Goal: Task Accomplishment & Management: Manage account settings

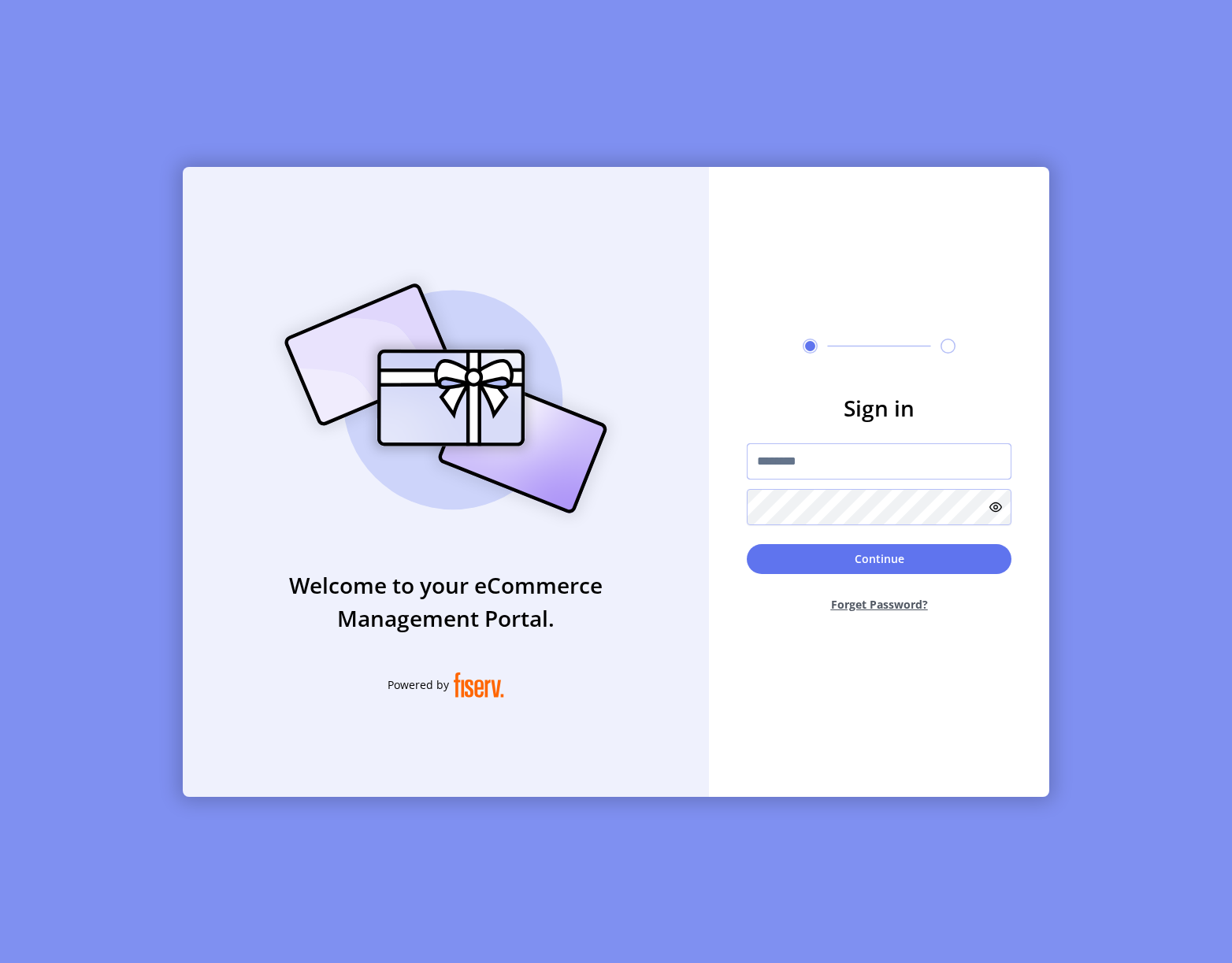
type input "**********"
drag, startPoint x: 861, startPoint y: 558, endPoint x: 659, endPoint y: 464, distance: 222.8
click at [861, 558] on button "Continue" at bounding box center [879, 559] width 264 height 30
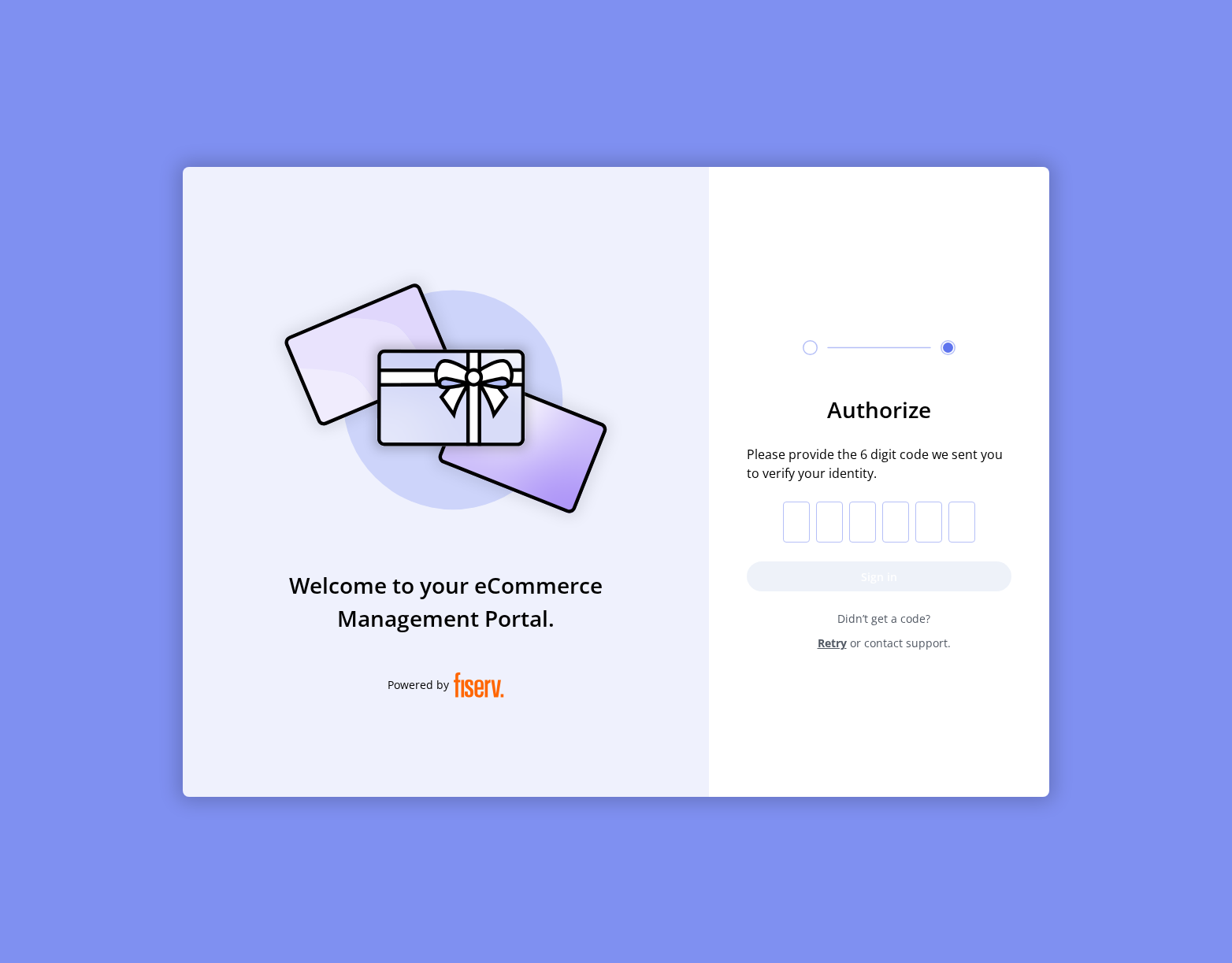
click at [833, 640] on span "Retry" at bounding box center [832, 642] width 29 height 17
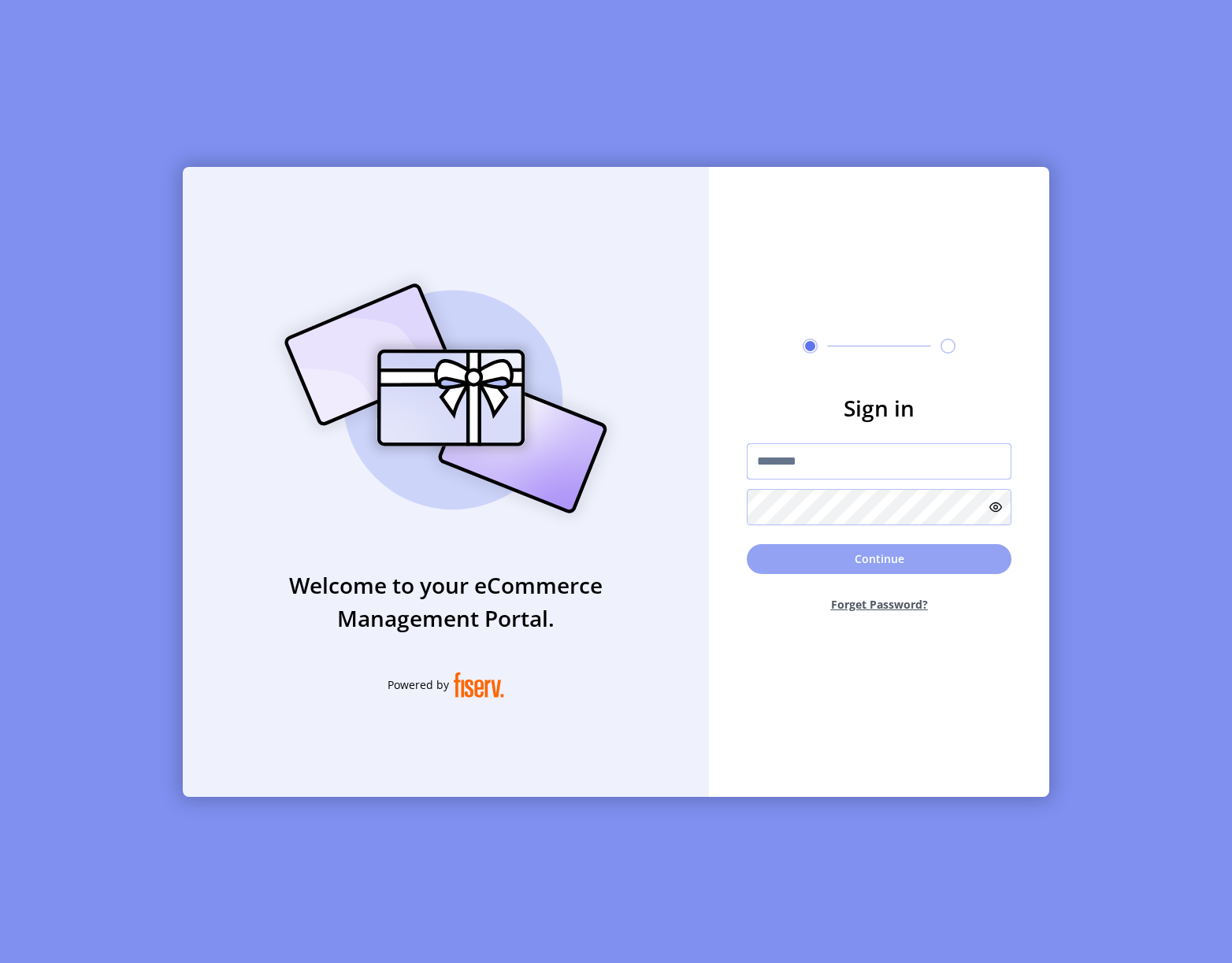
type input "**********"
click at [824, 552] on button "Continue" at bounding box center [879, 559] width 264 height 30
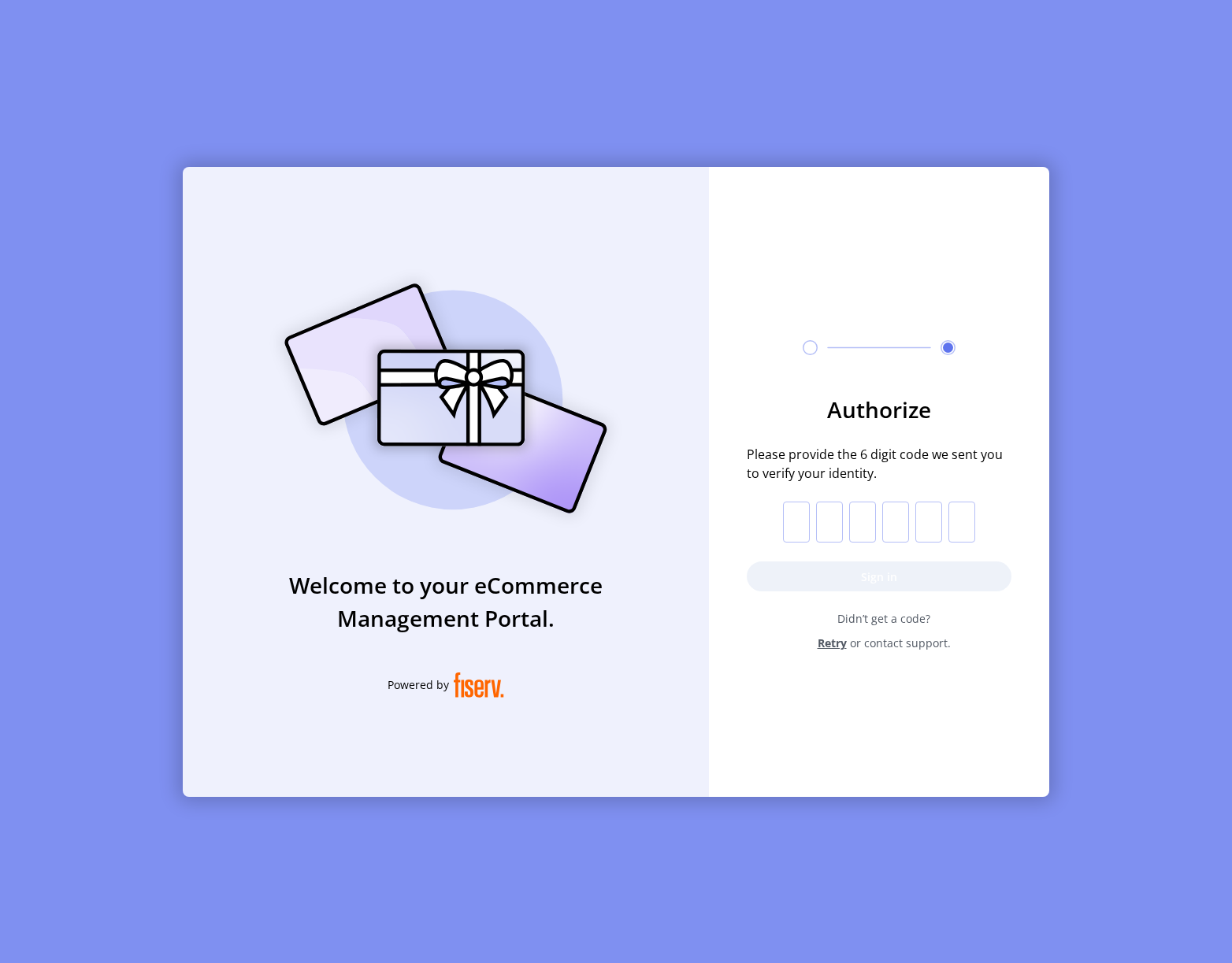
click at [792, 524] on input "text" at bounding box center [796, 522] width 26 height 41
type input "*"
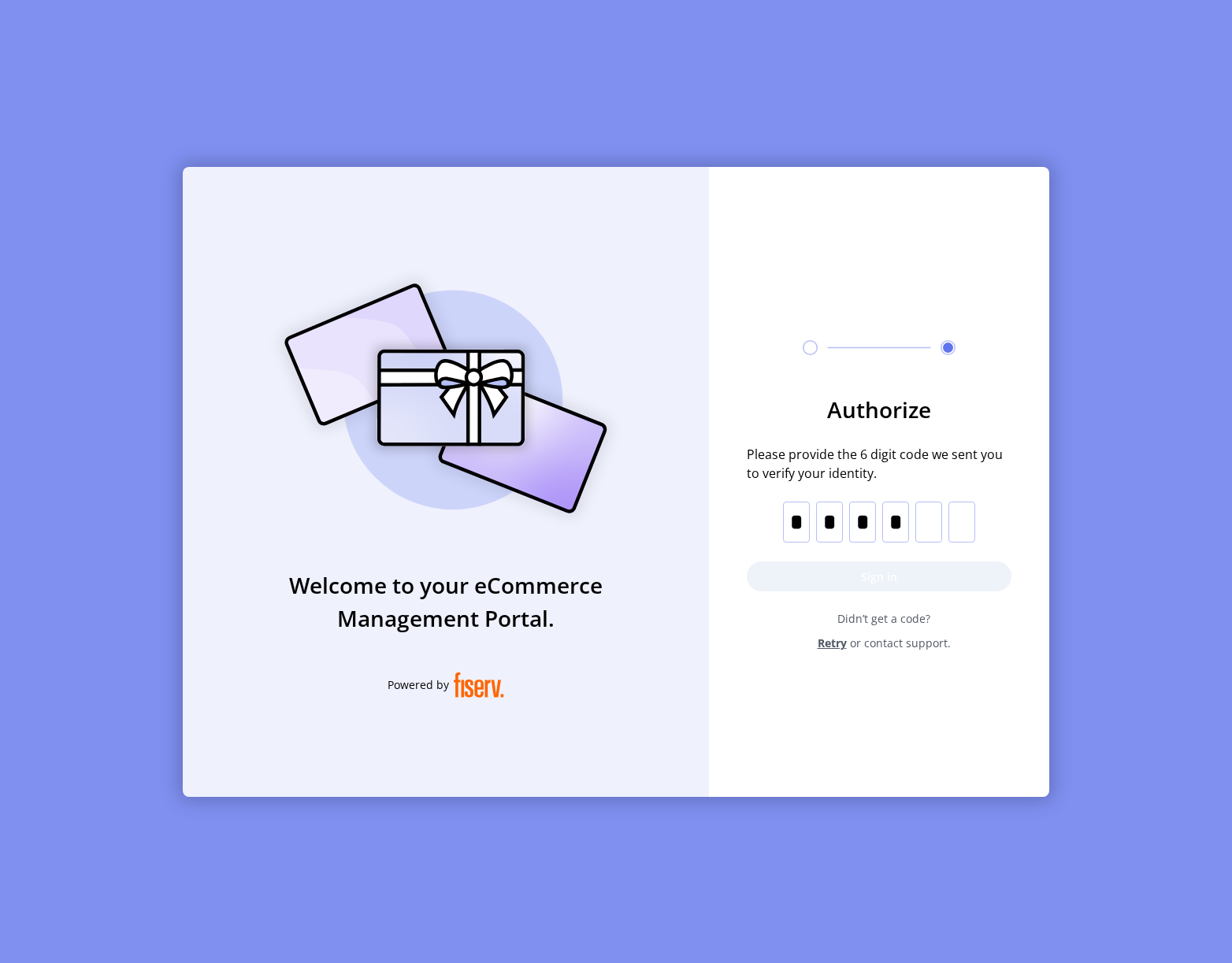
type input "*"
click at [858, 582] on button "Sign in" at bounding box center [879, 576] width 264 height 30
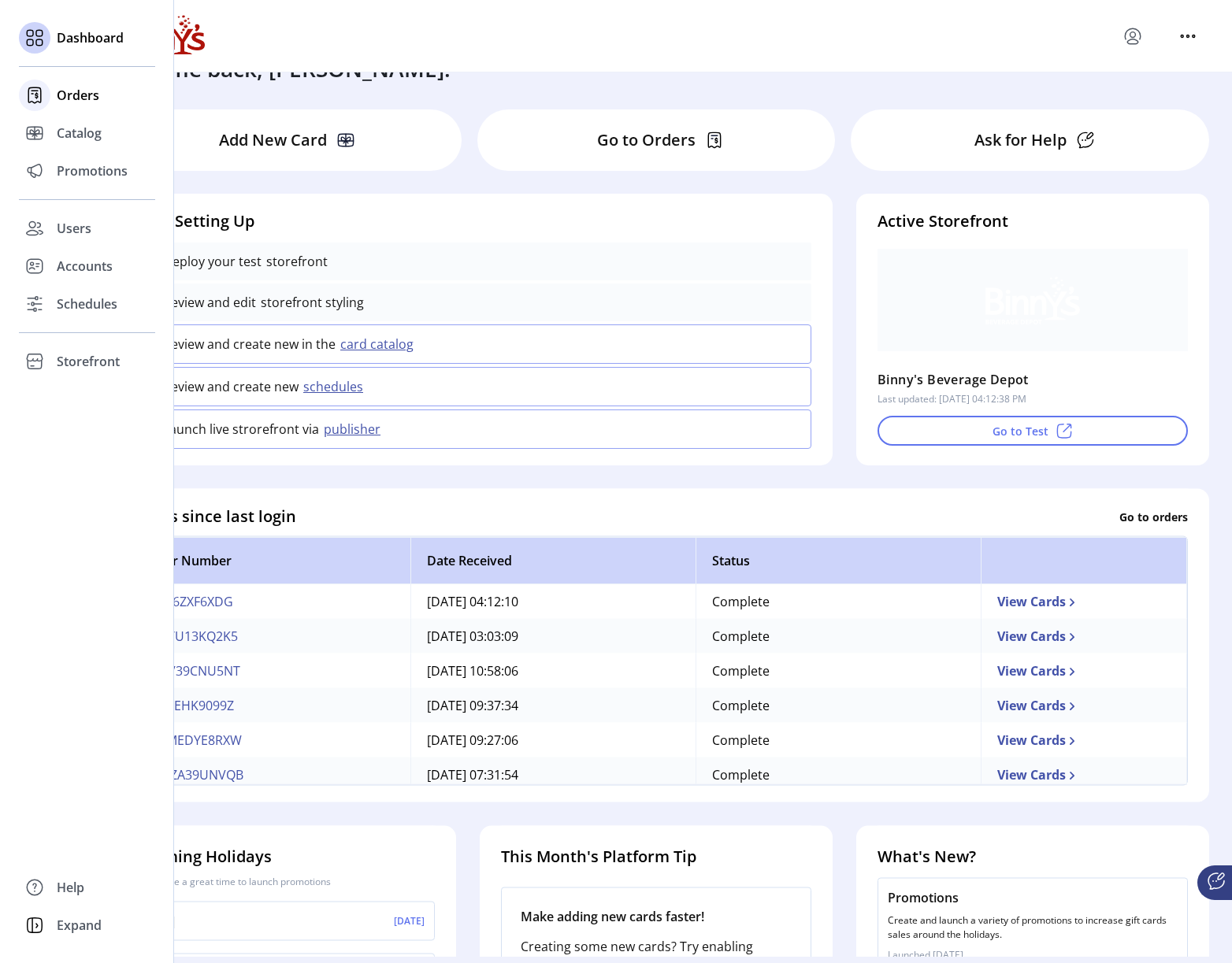
scroll to position [1, 0]
click at [56, 88] on div "Orders" at bounding box center [86, 95] width 137 height 38
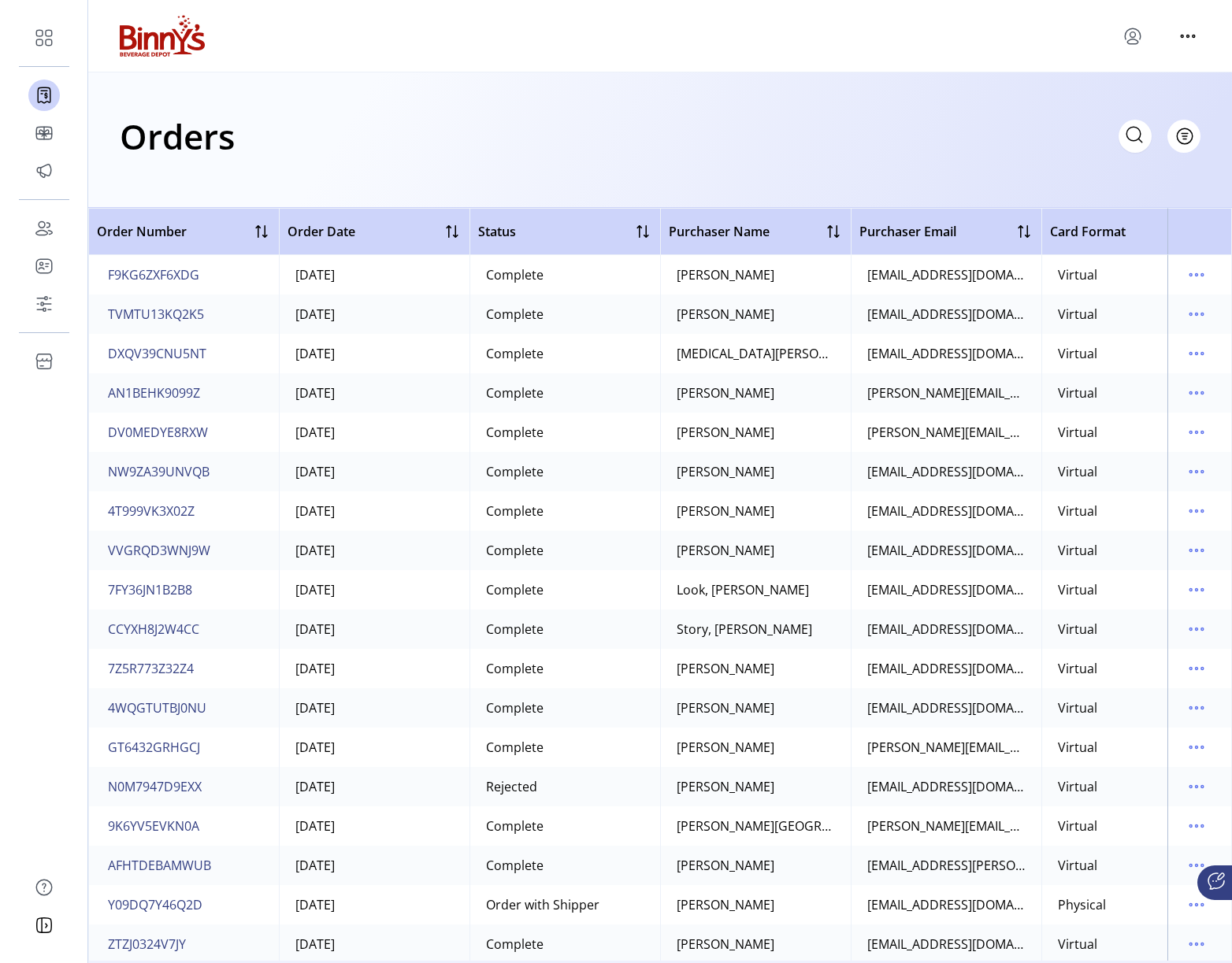
click at [1140, 140] on icon at bounding box center [1134, 135] width 26 height 26
paste input "**********"
type input "**********"
paste input "**********"
type input "**********"
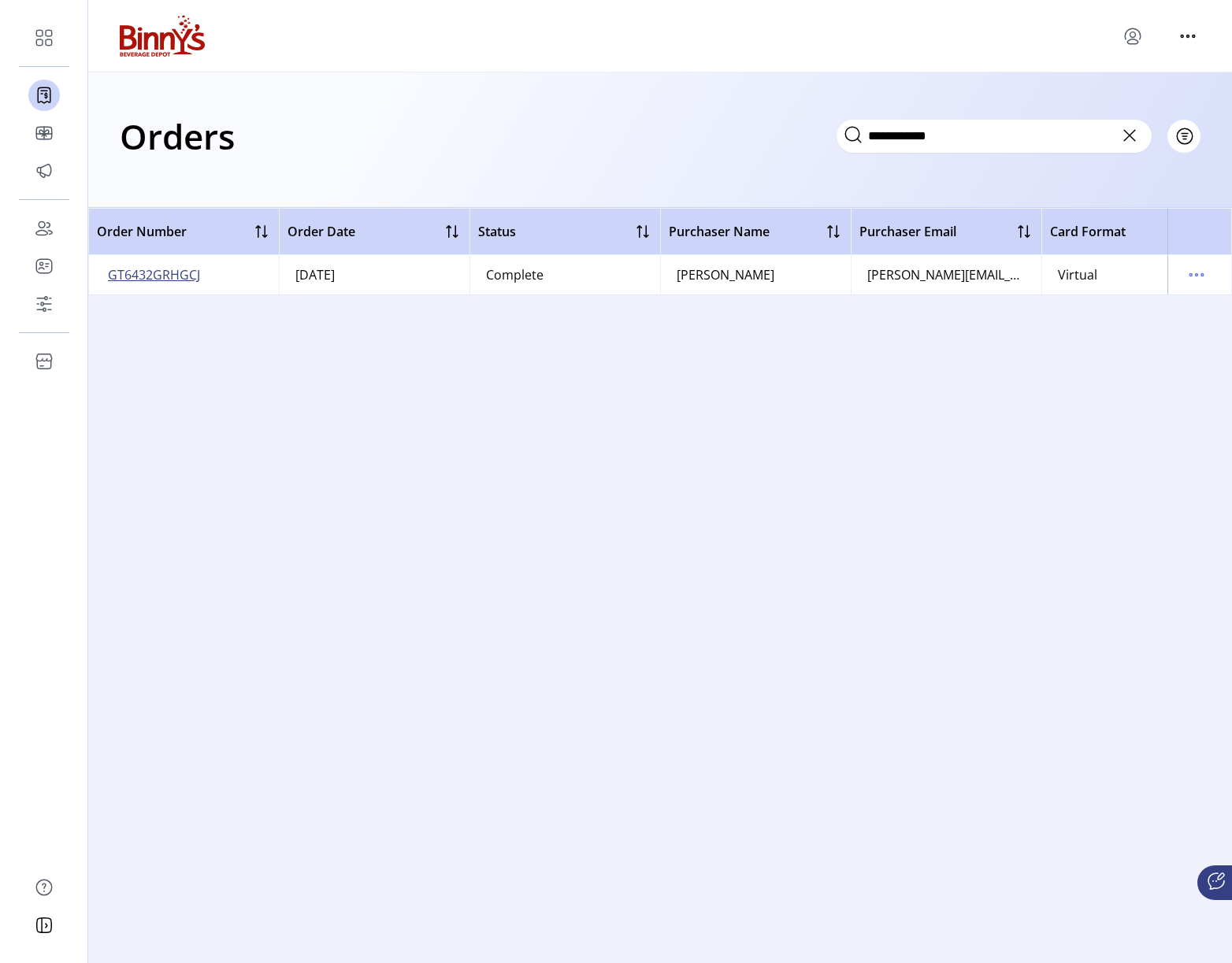
click at [160, 270] on span "GT6432GRHGCJ" at bounding box center [153, 274] width 93 height 19
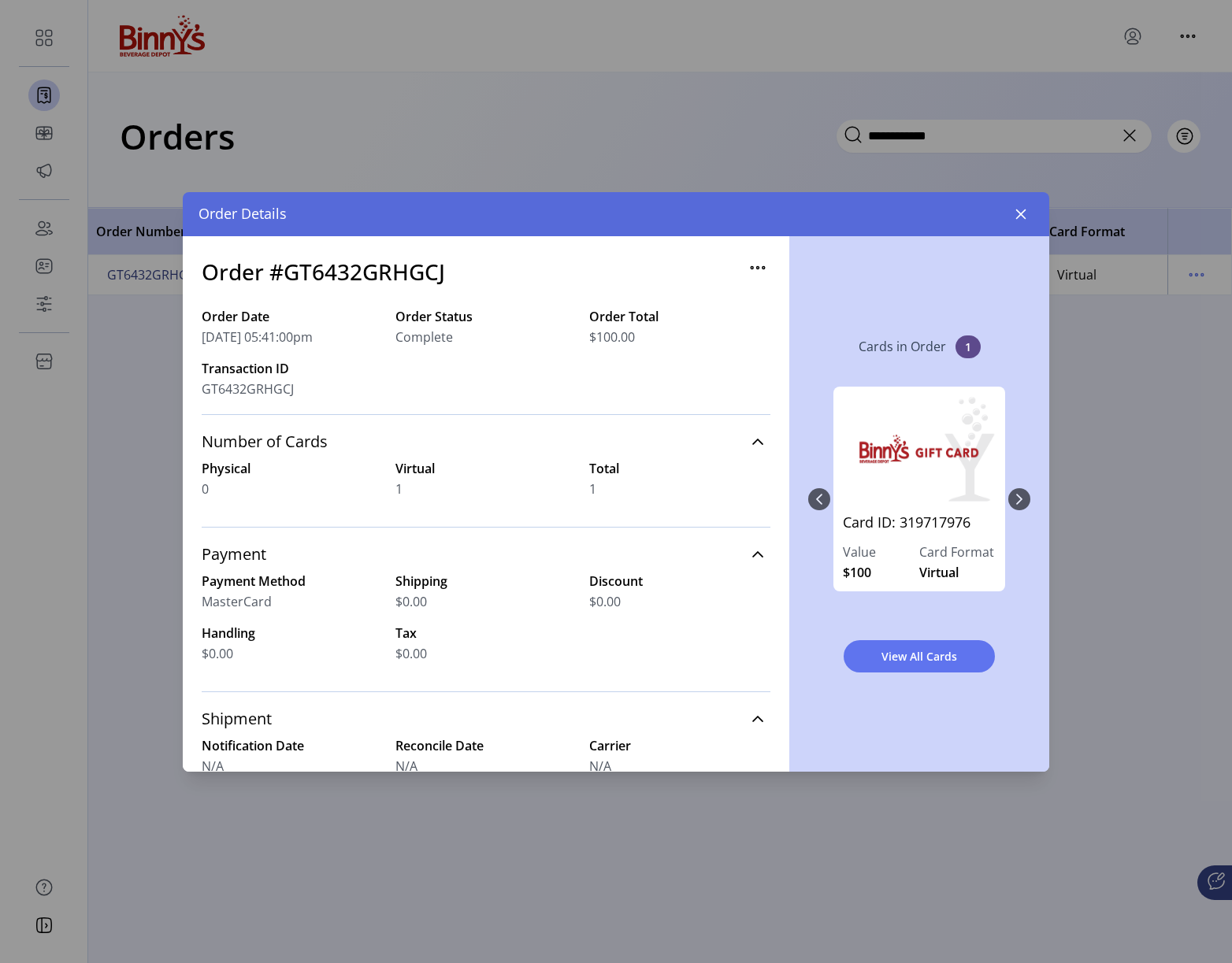
click at [1020, 499] on div "Card ID: 319717976 Value $100 Card Format Virtual" at bounding box center [919, 499] width 222 height 256
click at [1024, 207] on button "button" at bounding box center [1020, 214] width 26 height 26
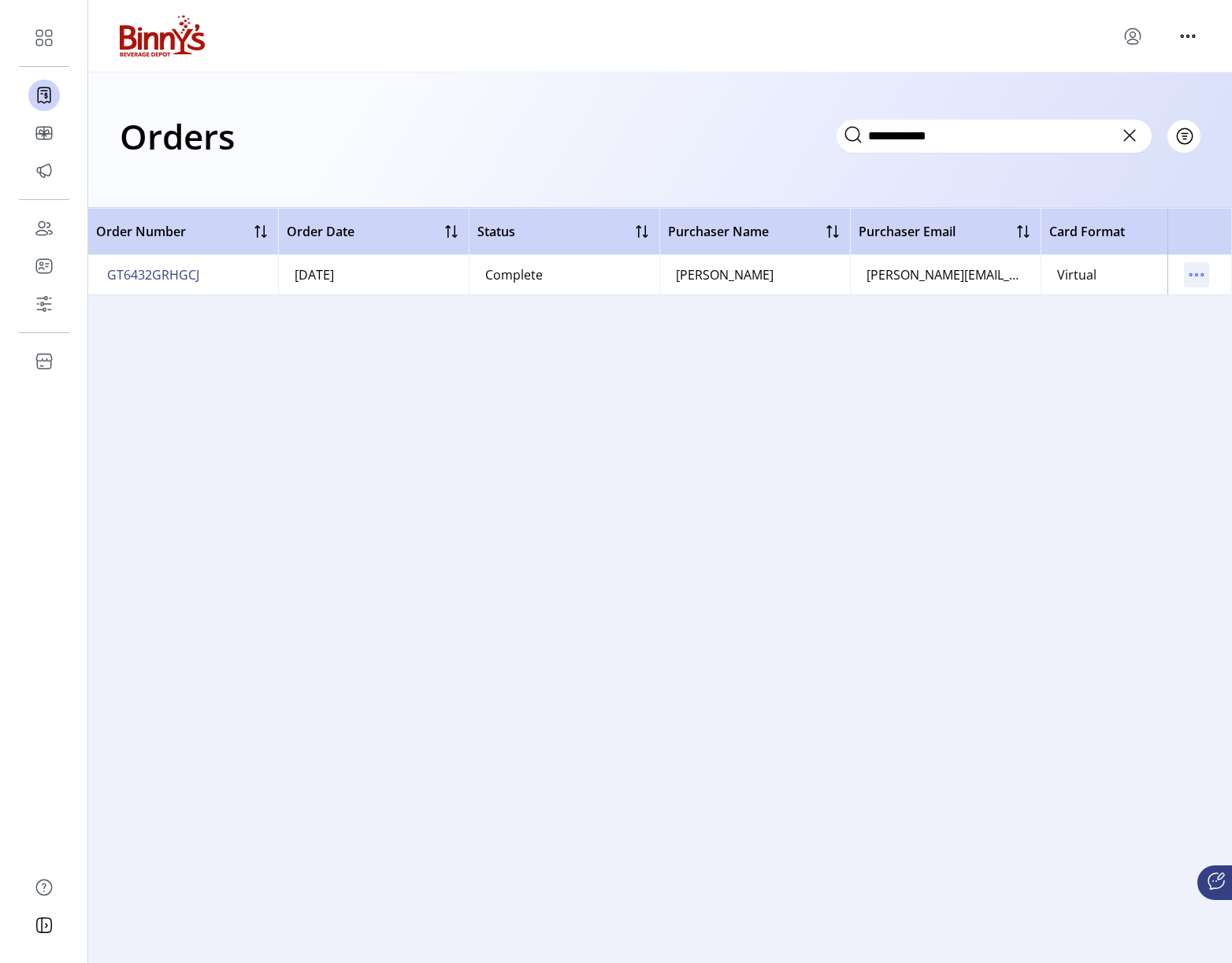
click at [1189, 271] on icon "menu" at bounding box center [1196, 275] width 26 height 26
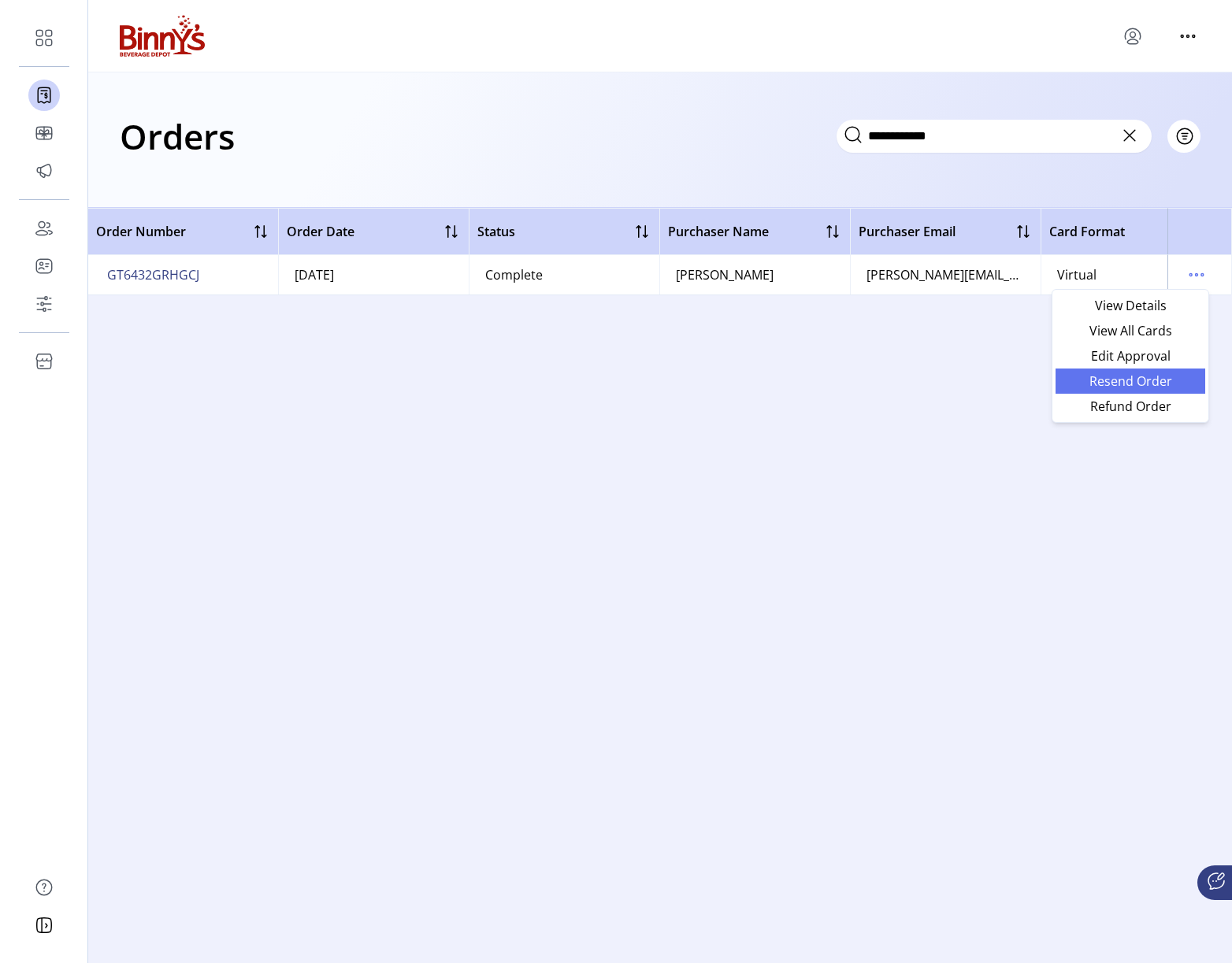
click at [1123, 382] on span "Resend Order" at bounding box center [1130, 381] width 130 height 12
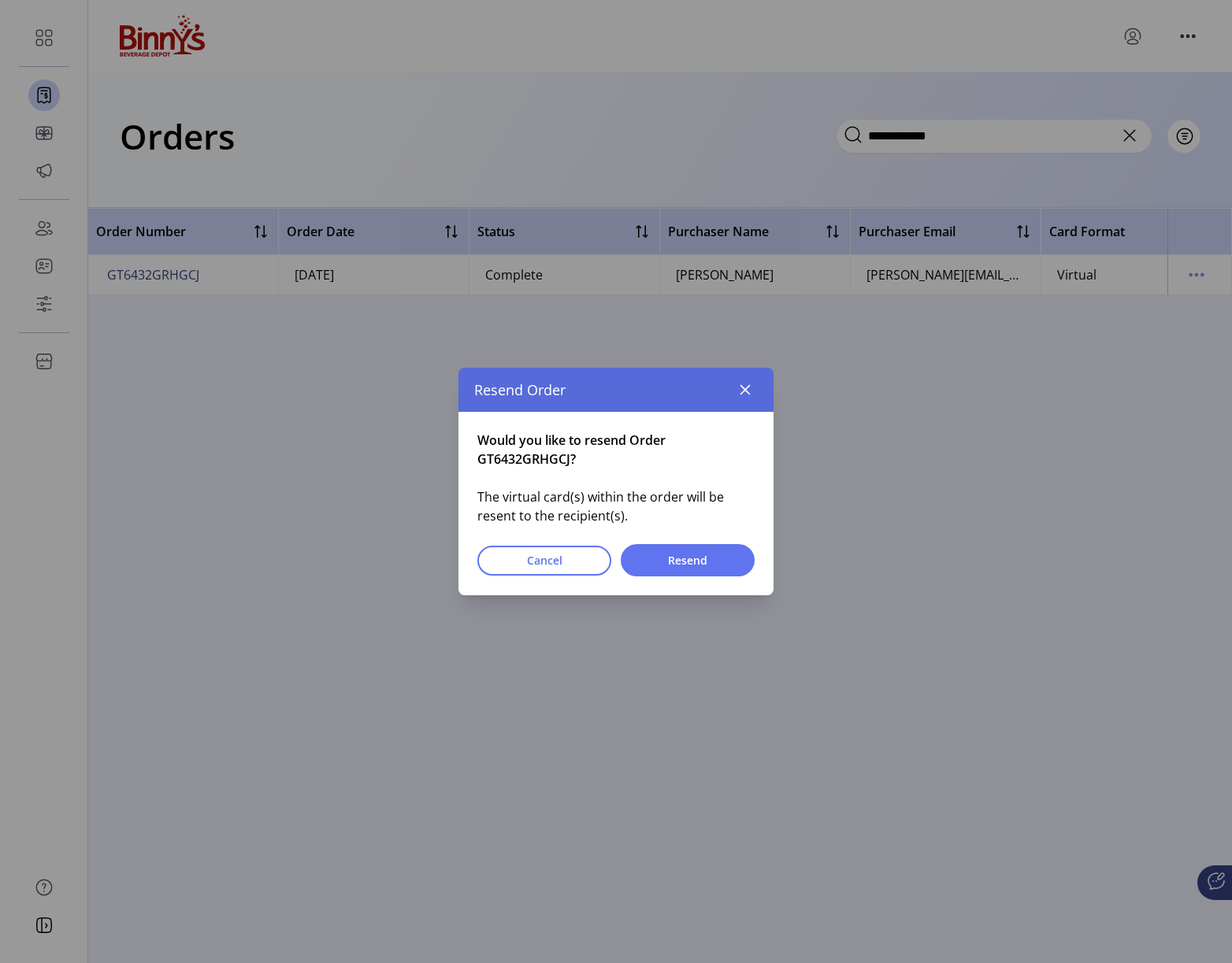
click at [558, 562] on span "Cancel" at bounding box center [544, 560] width 93 height 17
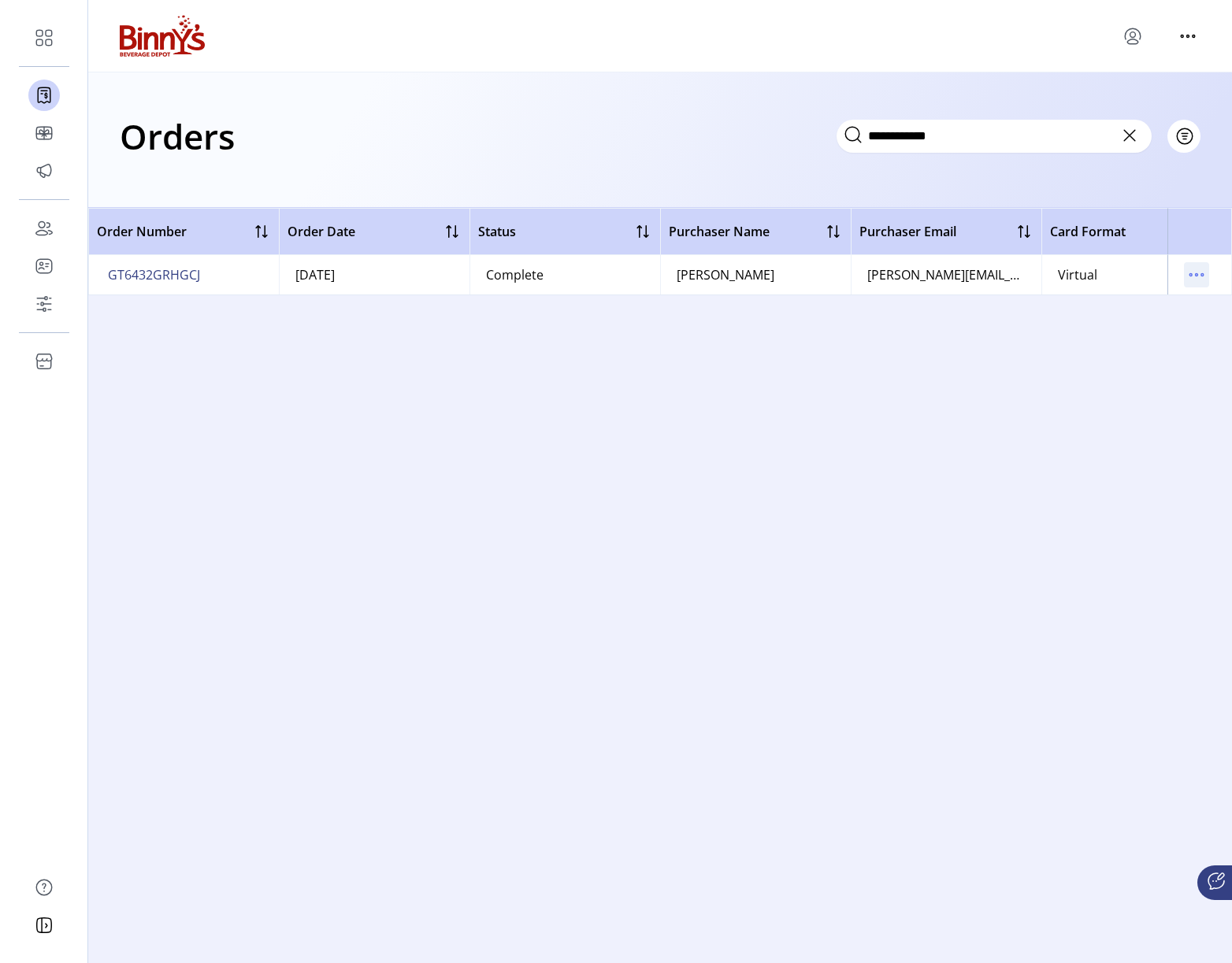
click at [1196, 271] on icon "menu" at bounding box center [1196, 275] width 26 height 26
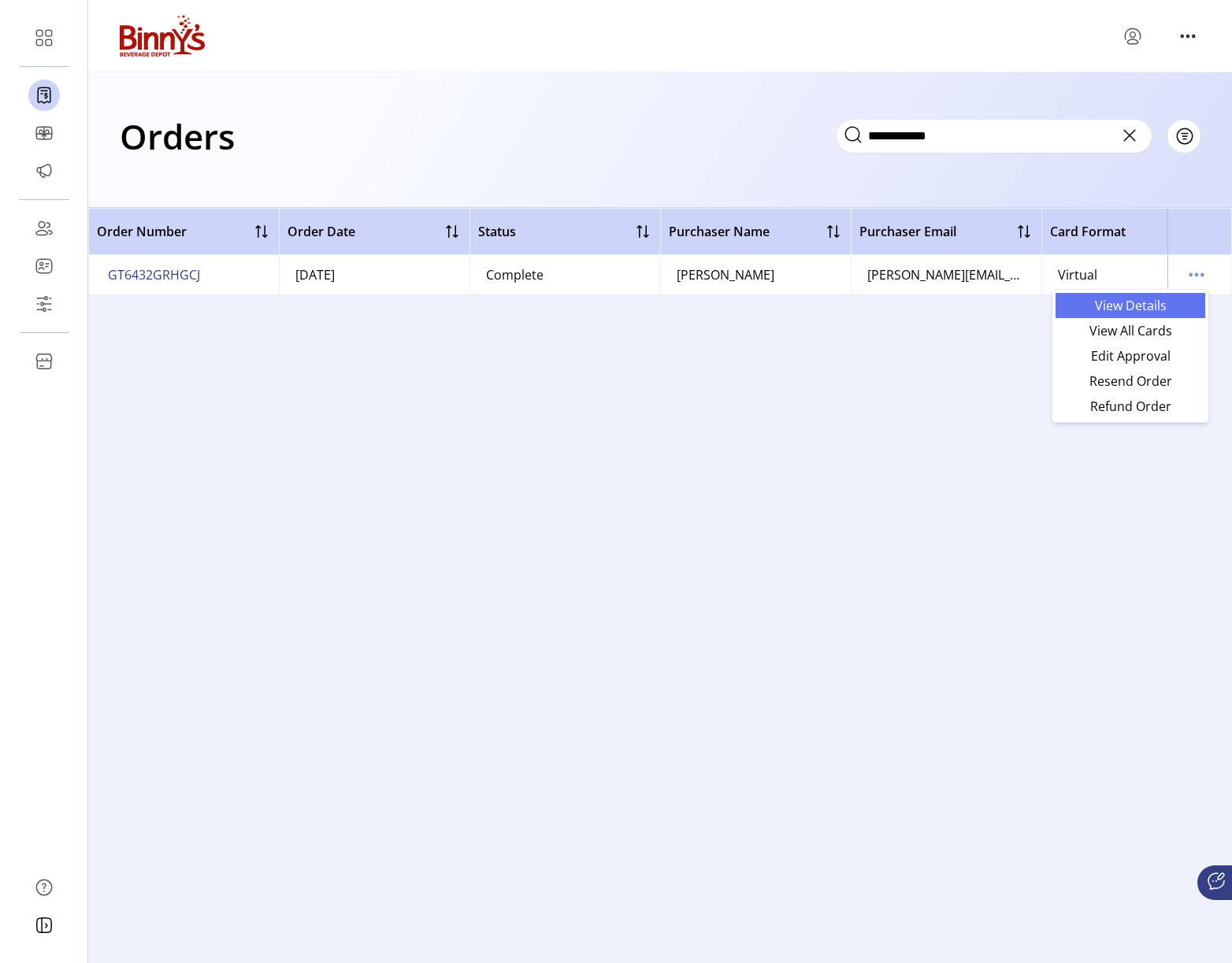
click at [1138, 303] on span "View Details" at bounding box center [1130, 306] width 130 height 12
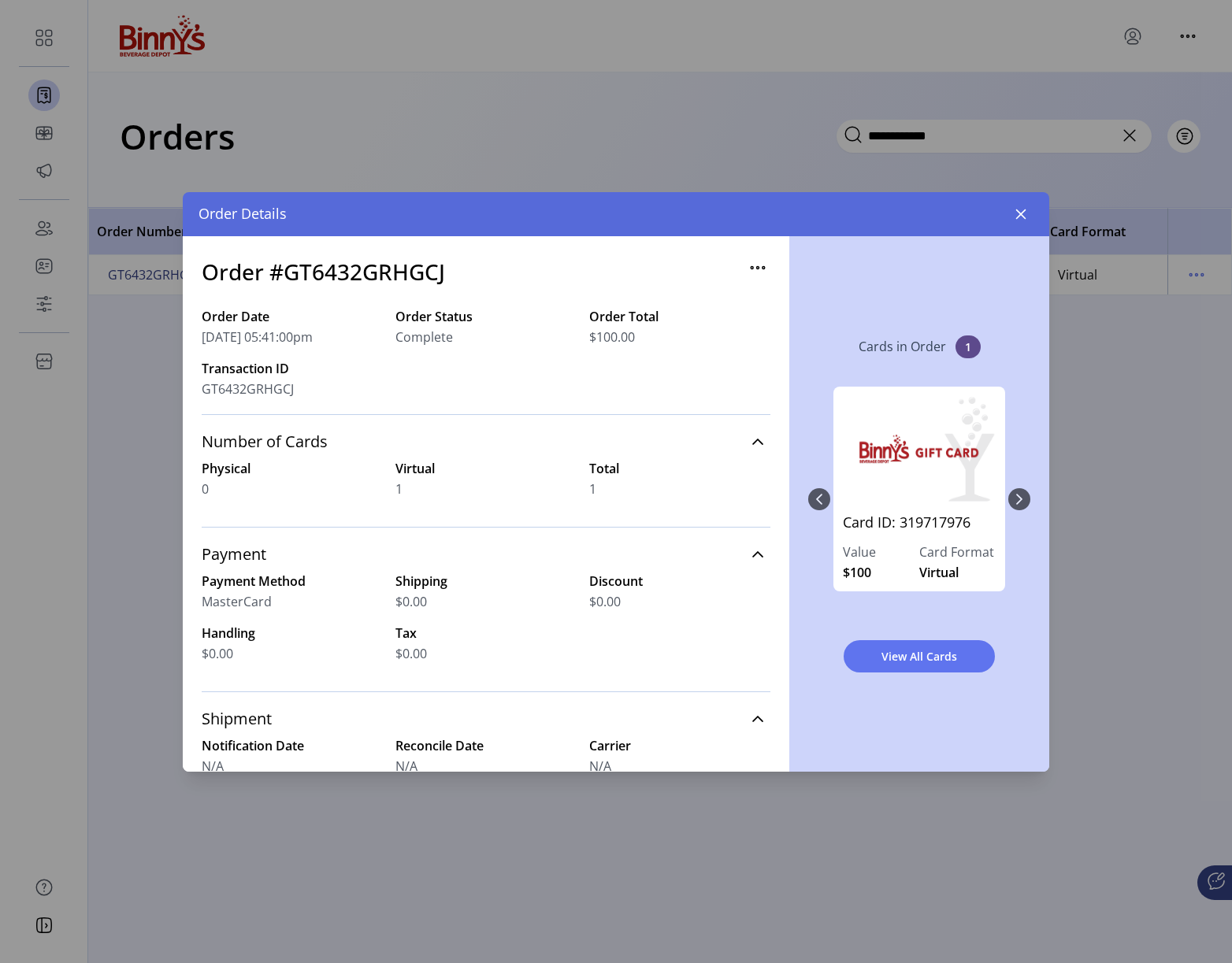
click at [746, 263] on icon "button" at bounding box center [758, 268] width 26 height 26
click at [783, 298] on span "Edit Approval" at bounding box center [816, 299] width 130 height 12
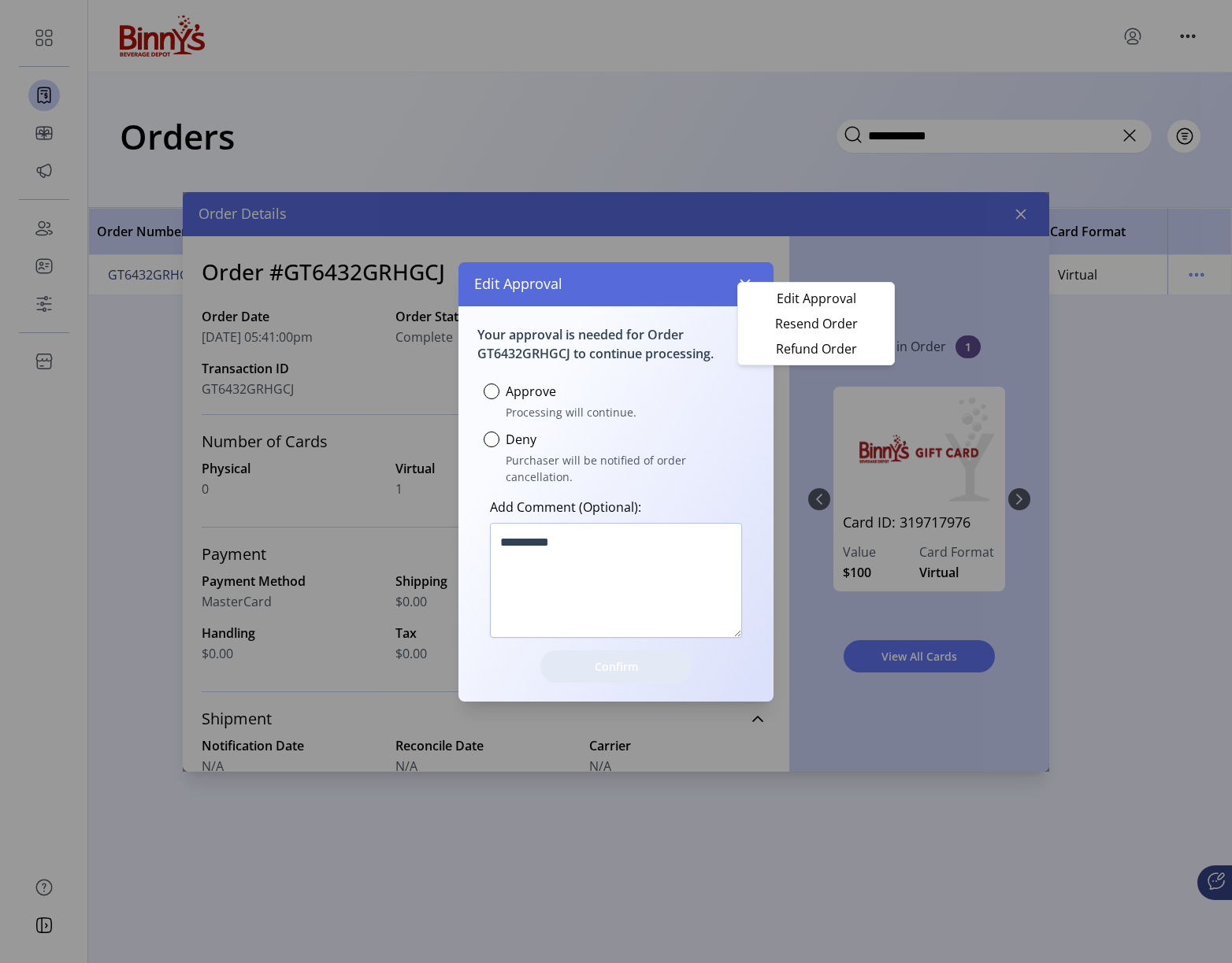
scroll to position [11, 4]
click at [744, 289] on icon "button" at bounding box center [745, 285] width 12 height 12
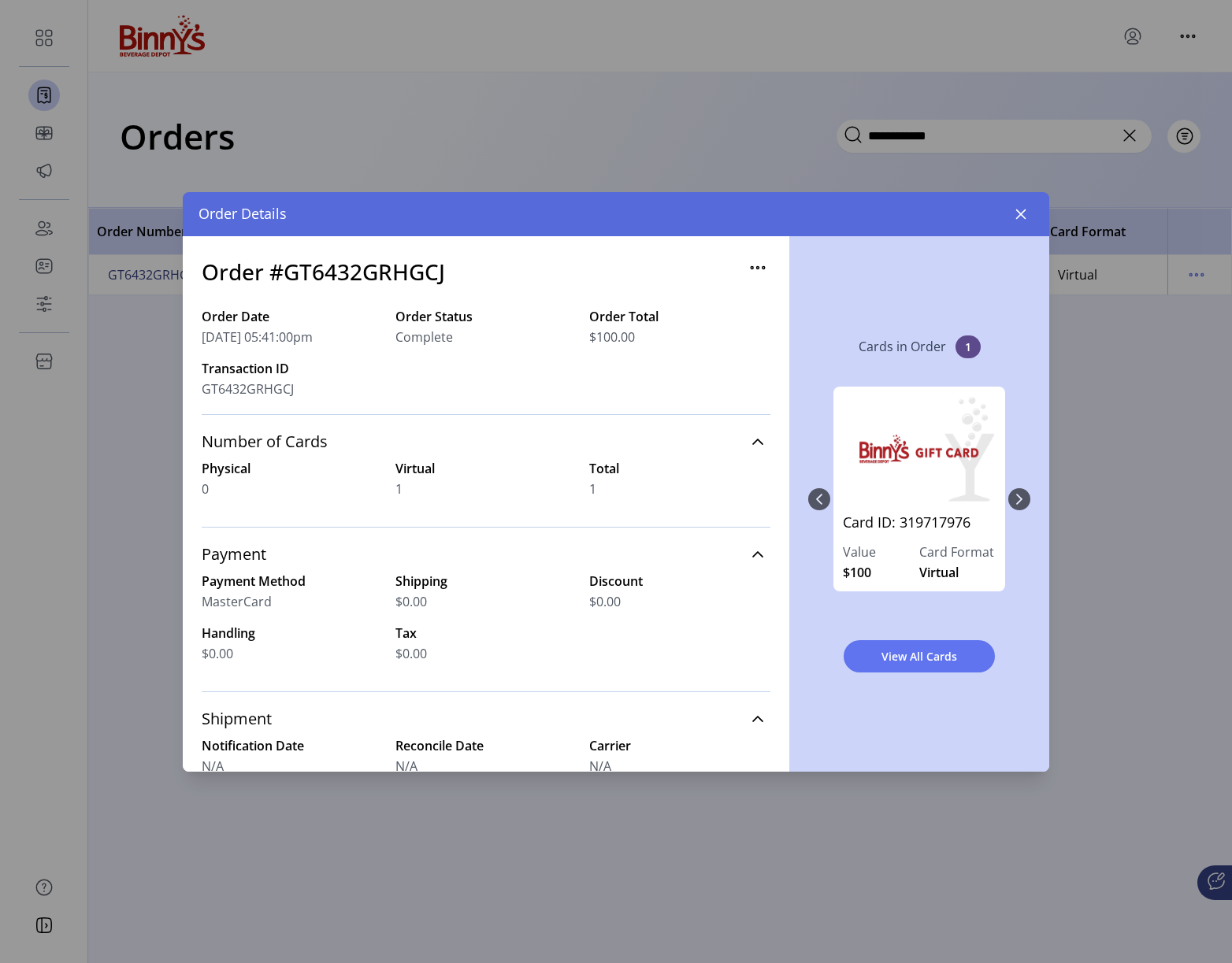
drag, startPoint x: 1019, startPoint y: 215, endPoint x: 798, endPoint y: 42, distance: 280.7
click at [1016, 211] on icon "button" at bounding box center [1020, 214] width 12 height 12
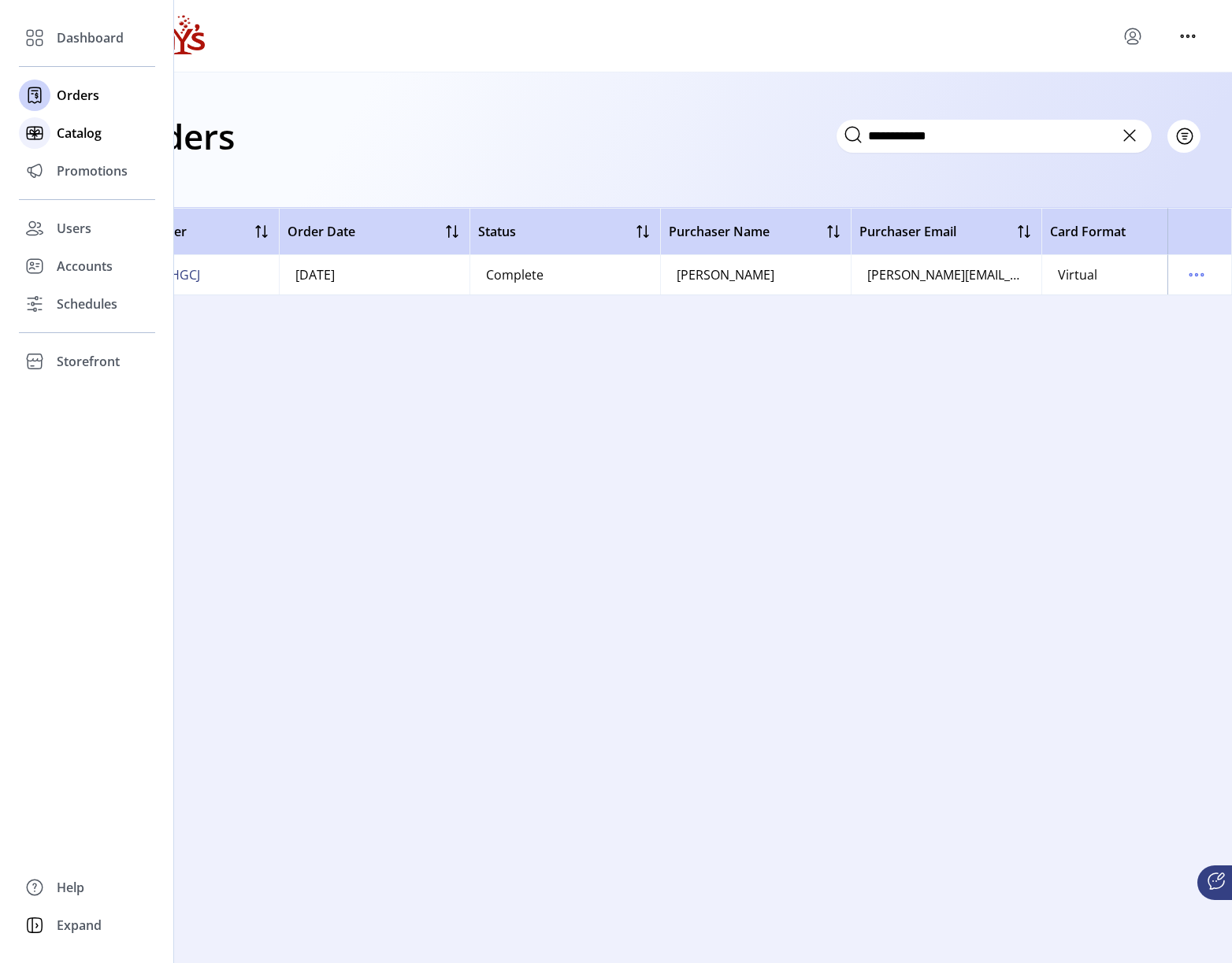
click at [61, 126] on span "Catalog" at bounding box center [78, 132] width 45 height 19
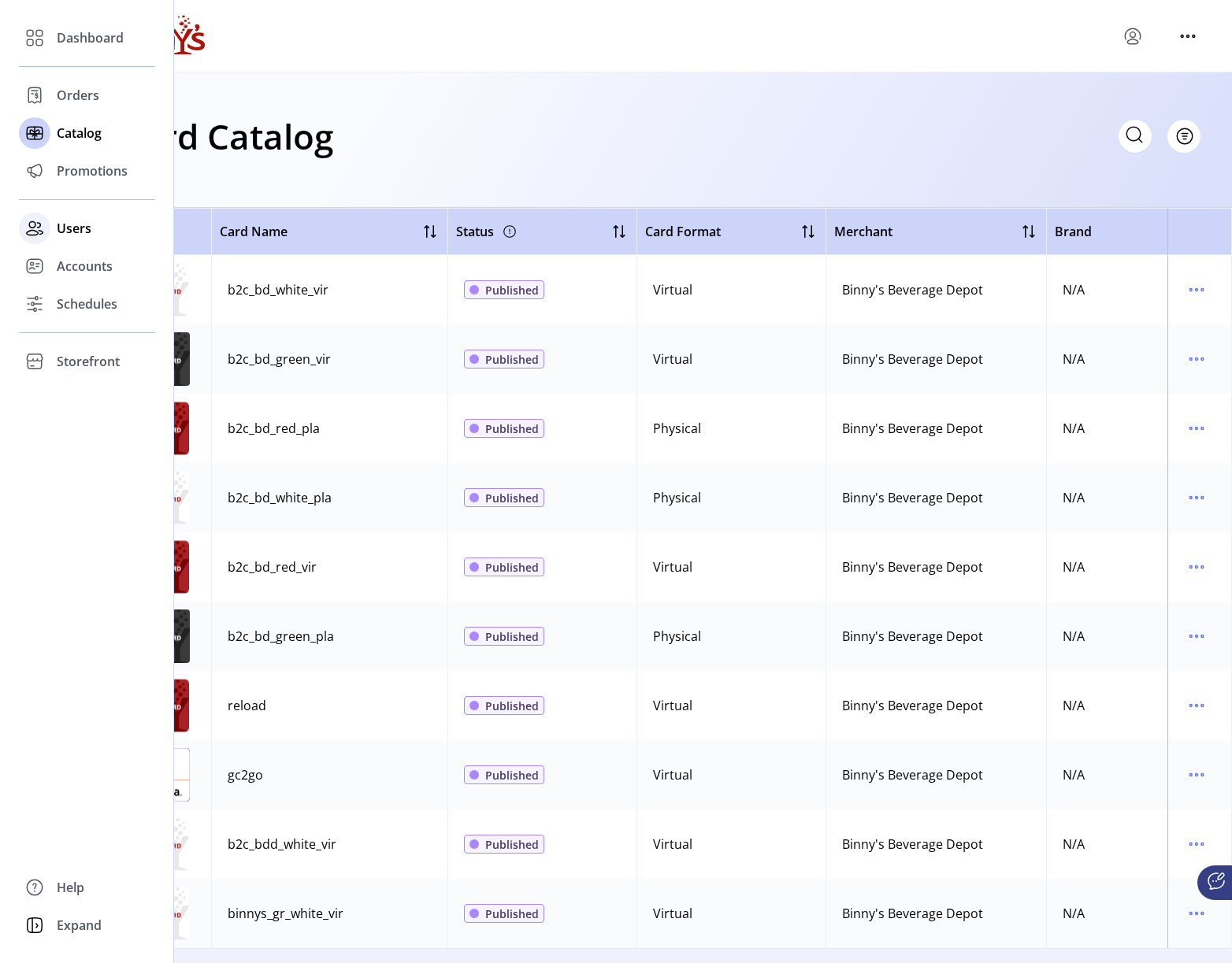
click at [63, 228] on span "Users" at bounding box center [73, 227] width 34 height 19
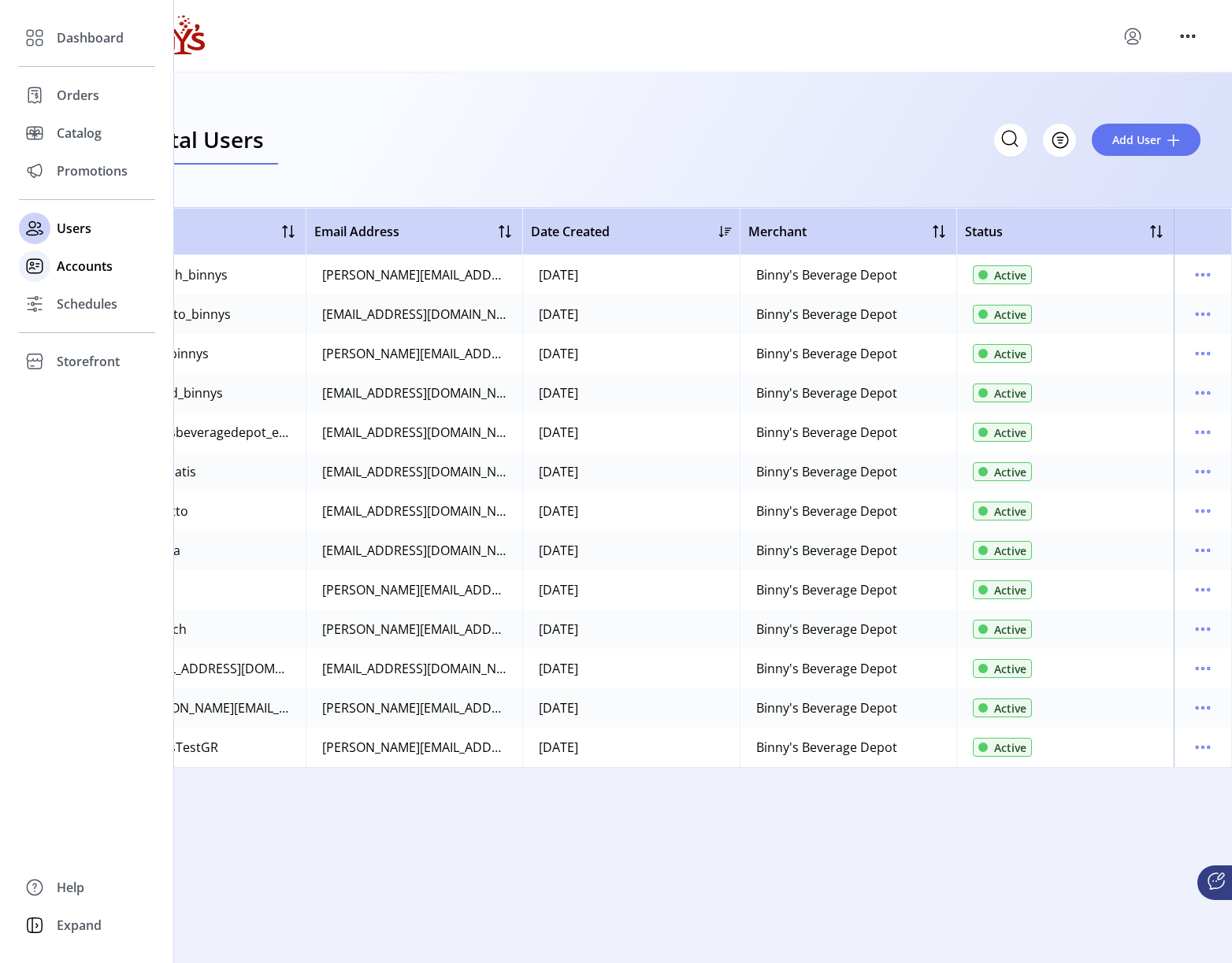
click at [69, 278] on div "Accounts" at bounding box center [86, 266] width 137 height 38
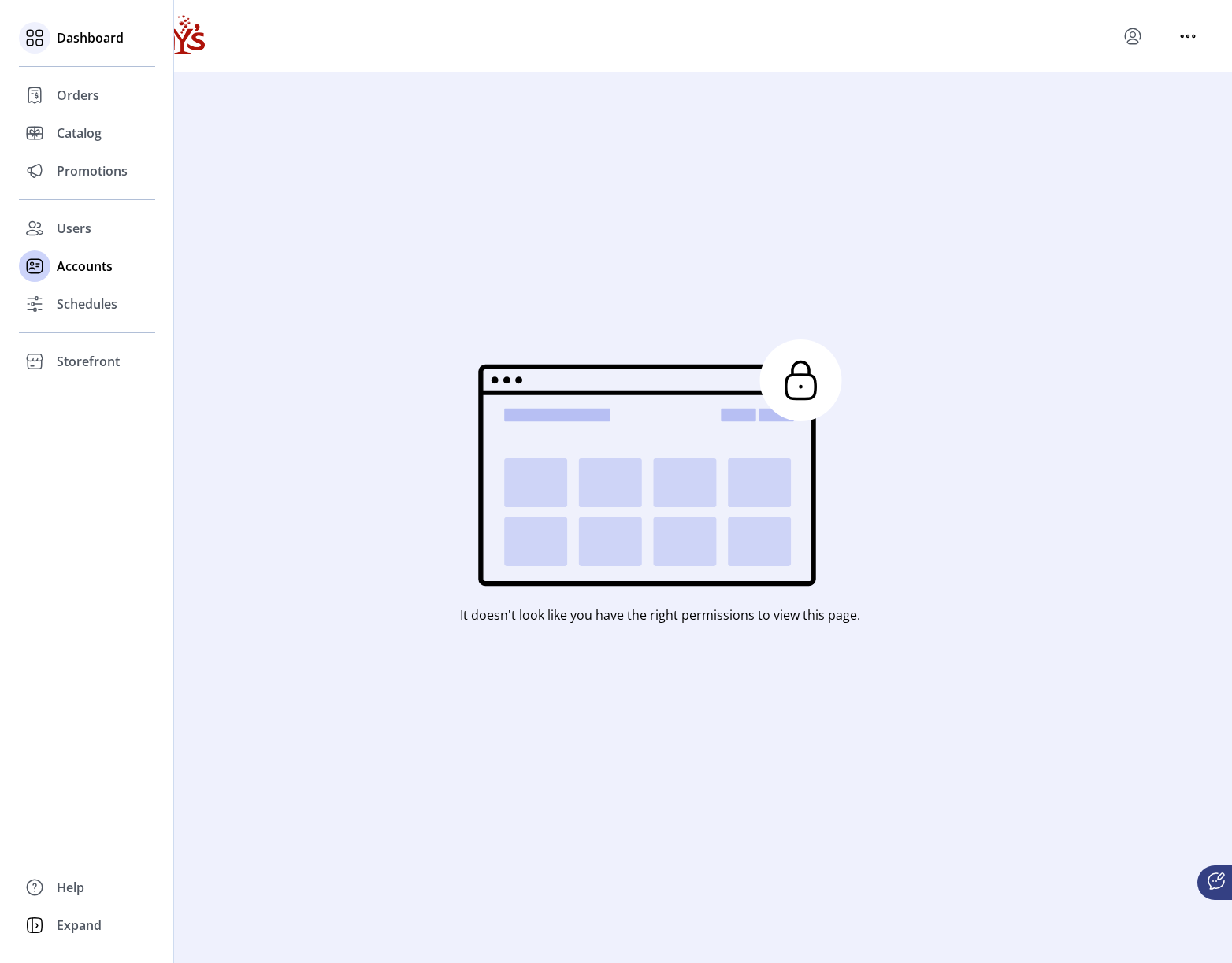
click at [41, 40] on icon at bounding box center [39, 42] width 6 height 6
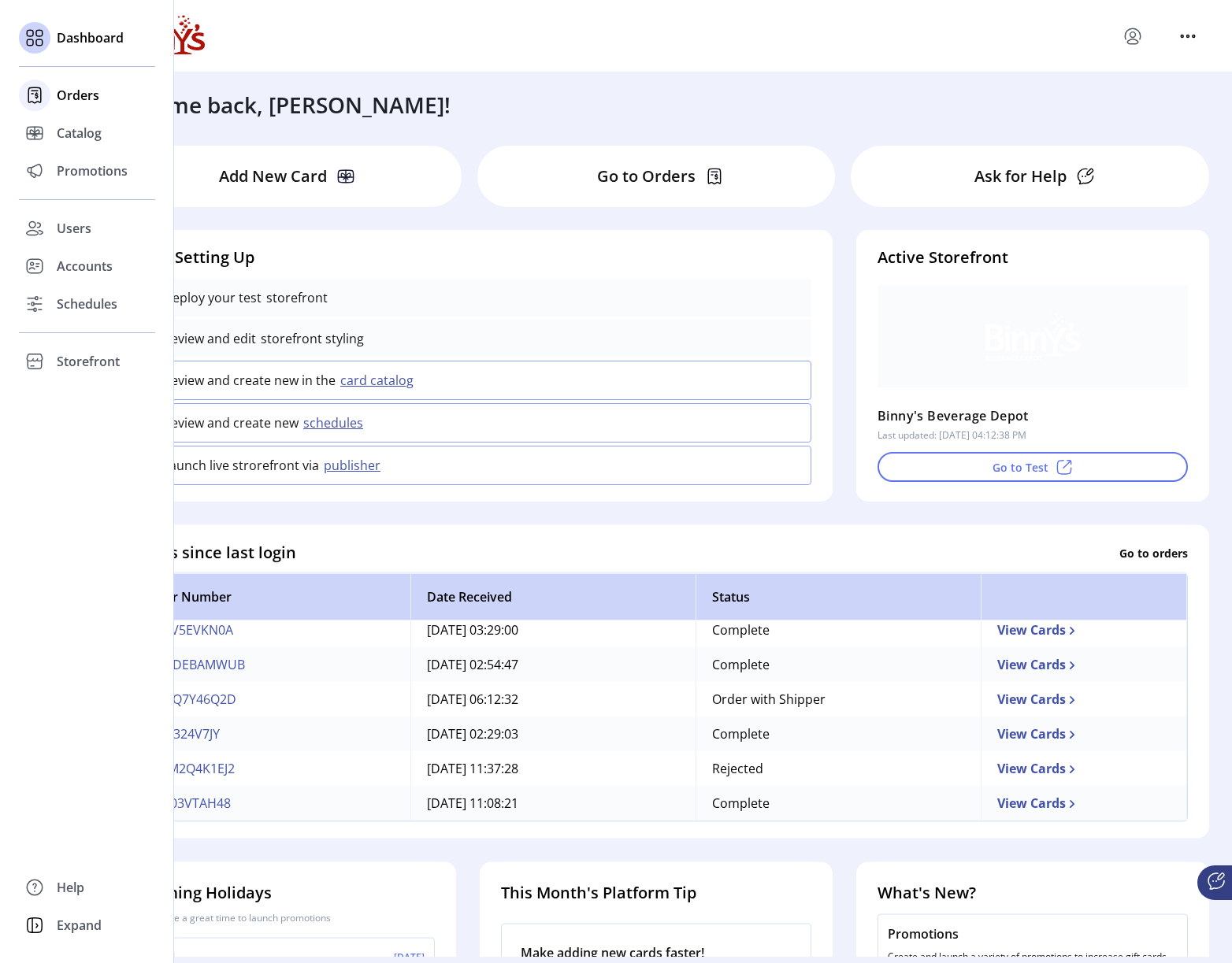
drag, startPoint x: 68, startPoint y: 133, endPoint x: 61, endPoint y: 98, distance: 35.7
click at [68, 133] on span "Catalog" at bounding box center [78, 132] width 45 height 19
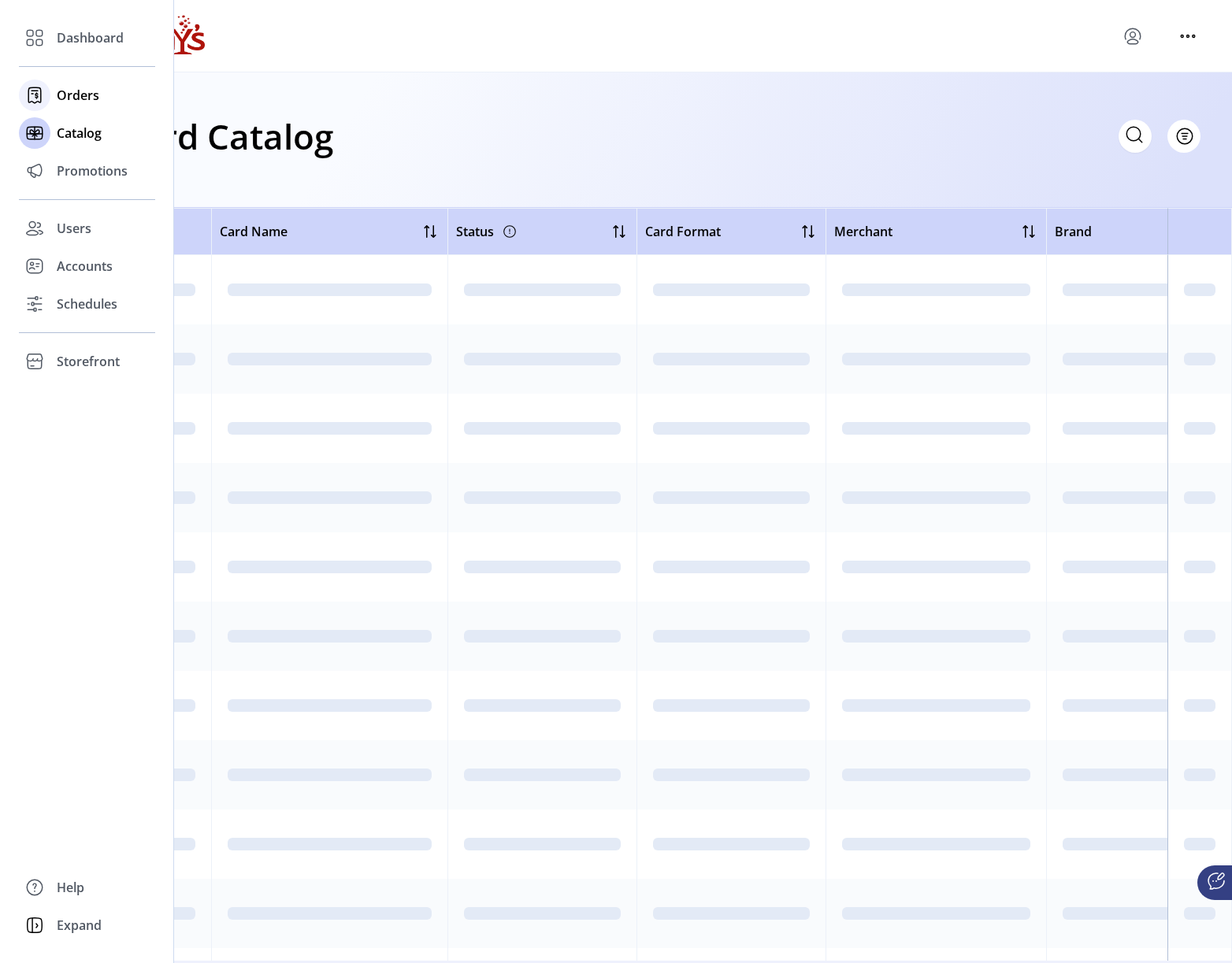
click at [60, 93] on span "Orders" at bounding box center [78, 94] width 42 height 19
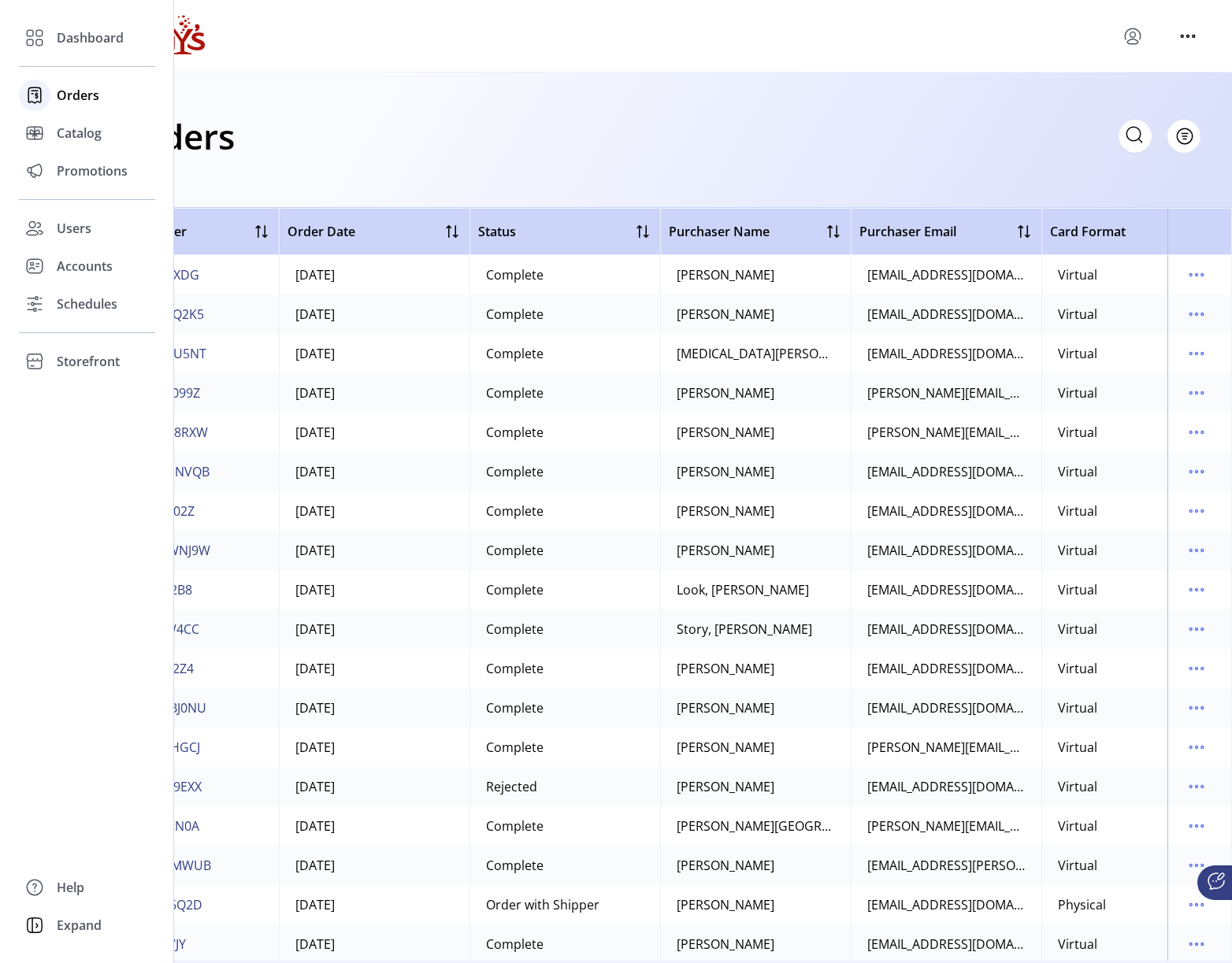
click at [67, 92] on span "Orders" at bounding box center [78, 94] width 42 height 19
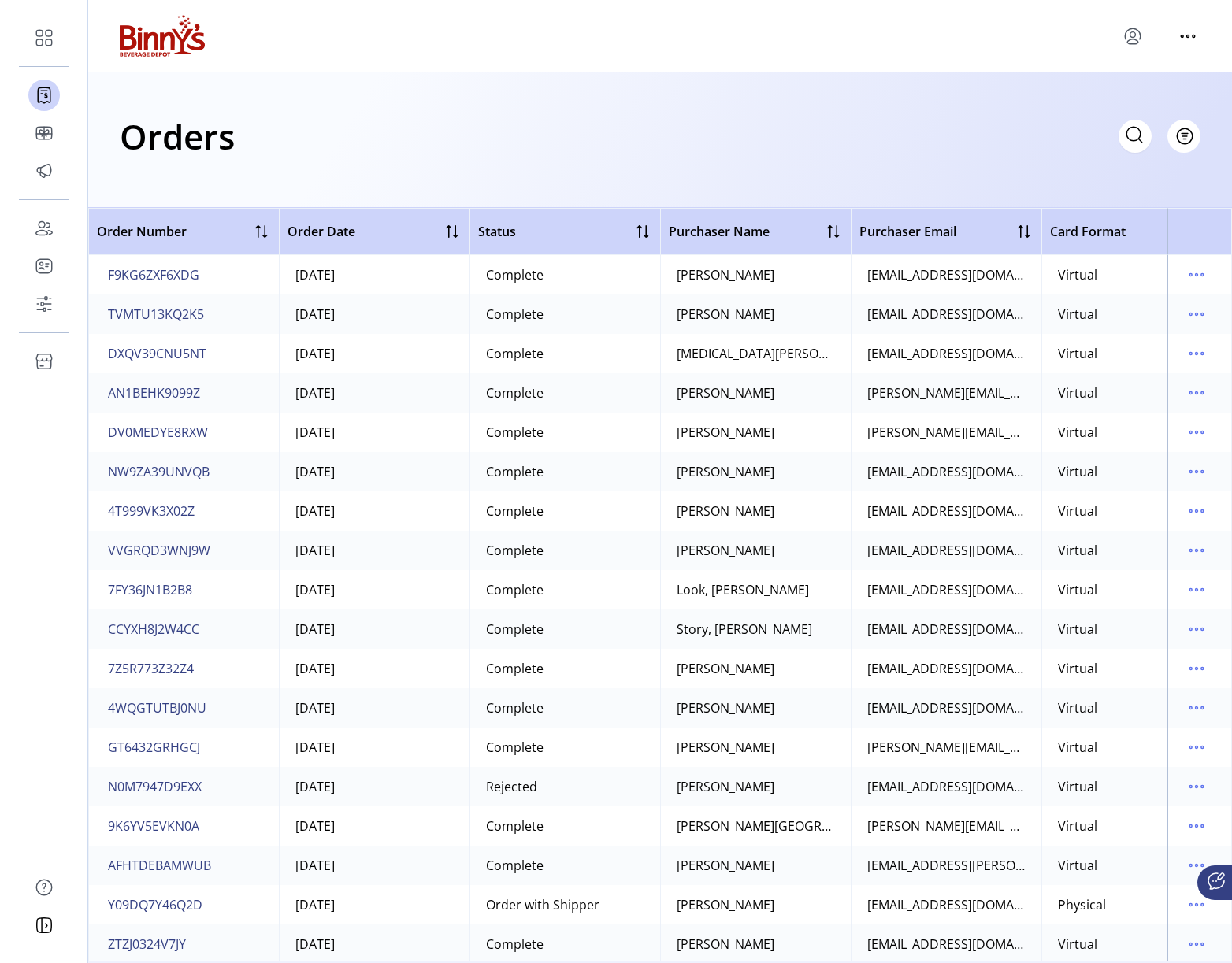
click at [532, 136] on div "Orders Filter Focused All Orders" at bounding box center [660, 136] width 1080 height 56
click at [1132, 137] on input "text" at bounding box center [994, 137] width 315 height 33
paste input "**********"
type input "**********"
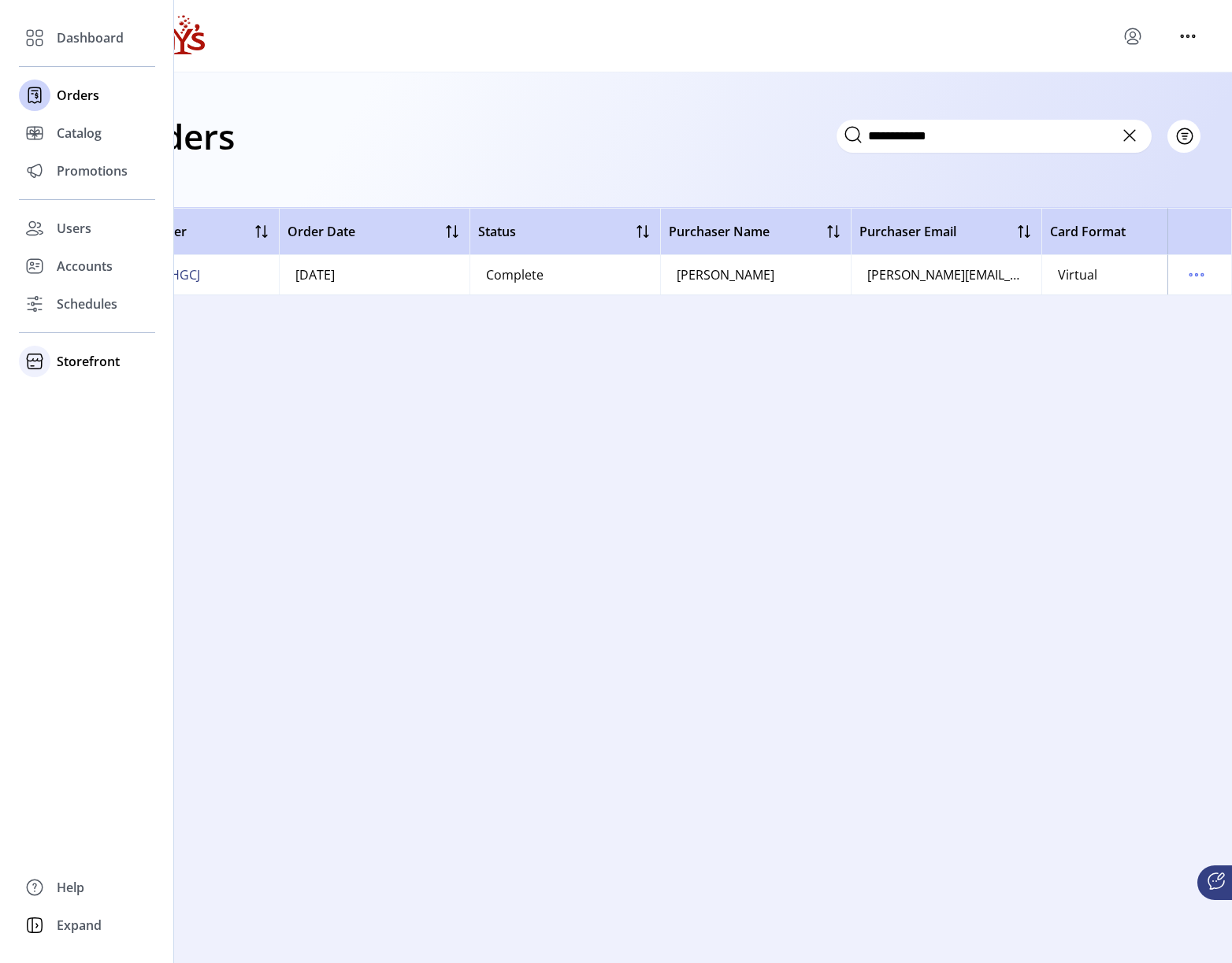
click at [68, 359] on span "Storefront" at bounding box center [88, 361] width 63 height 19
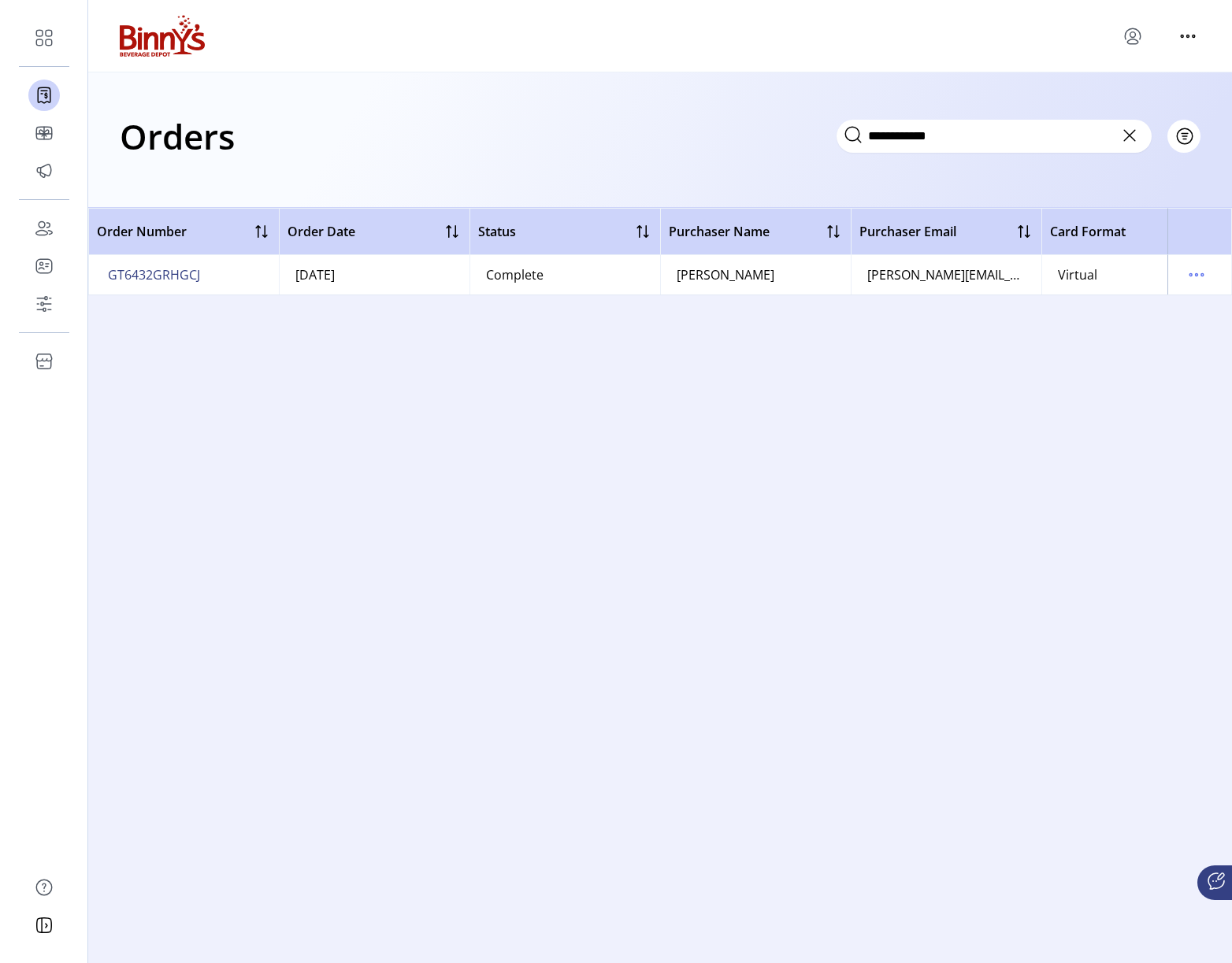
click at [880, 278] on div "[PERSON_NAME][EMAIL_ADDRESS][PERSON_NAME][DOMAIN_NAME]" at bounding box center [946, 274] width 159 height 19
click at [145, 275] on span "GT6432GRHGCJ" at bounding box center [152, 274] width 93 height 19
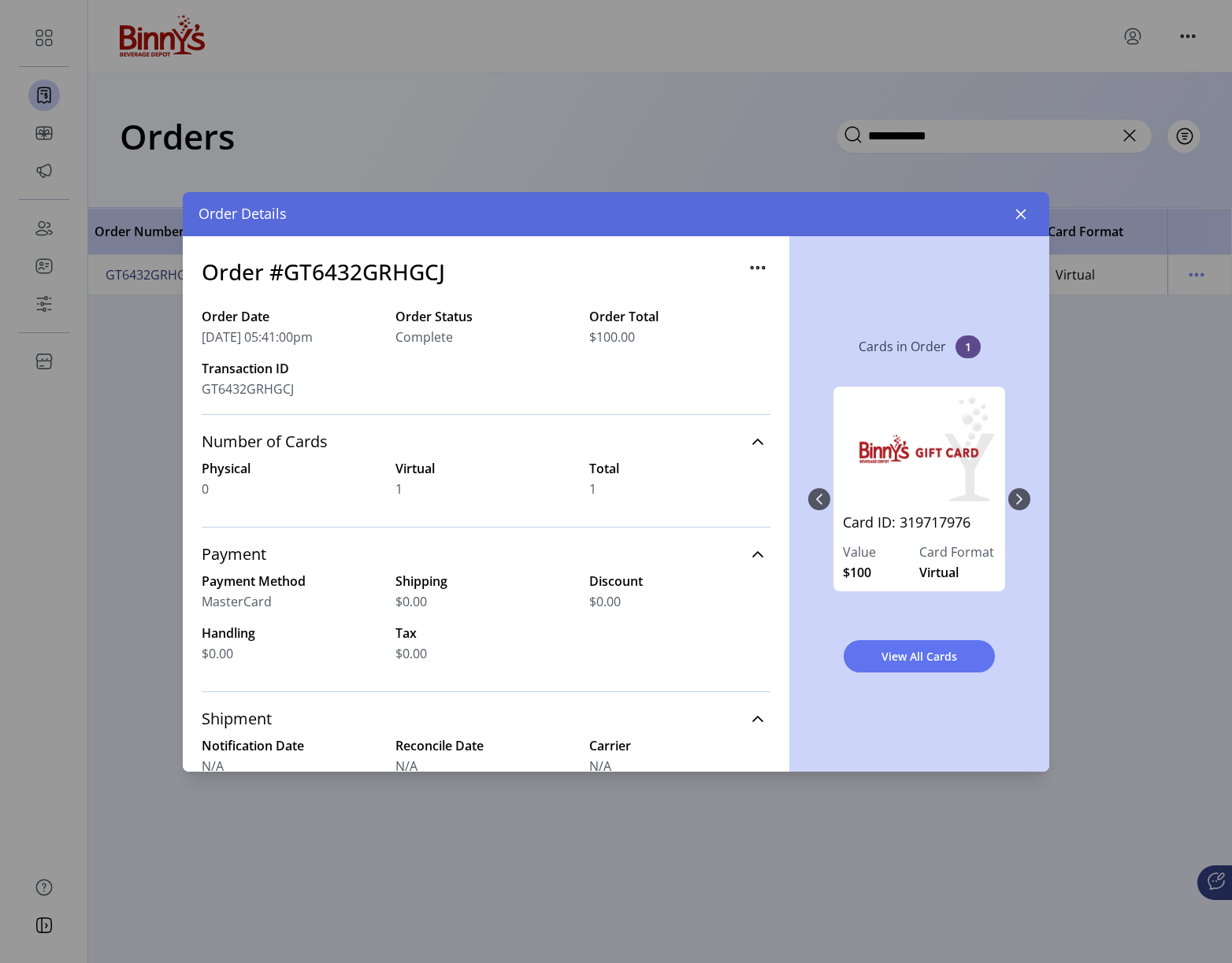
click at [899, 477] on img "0" at bounding box center [918, 449] width 152 height 107
click at [911, 655] on span "View All Cards" at bounding box center [919, 656] width 110 height 17
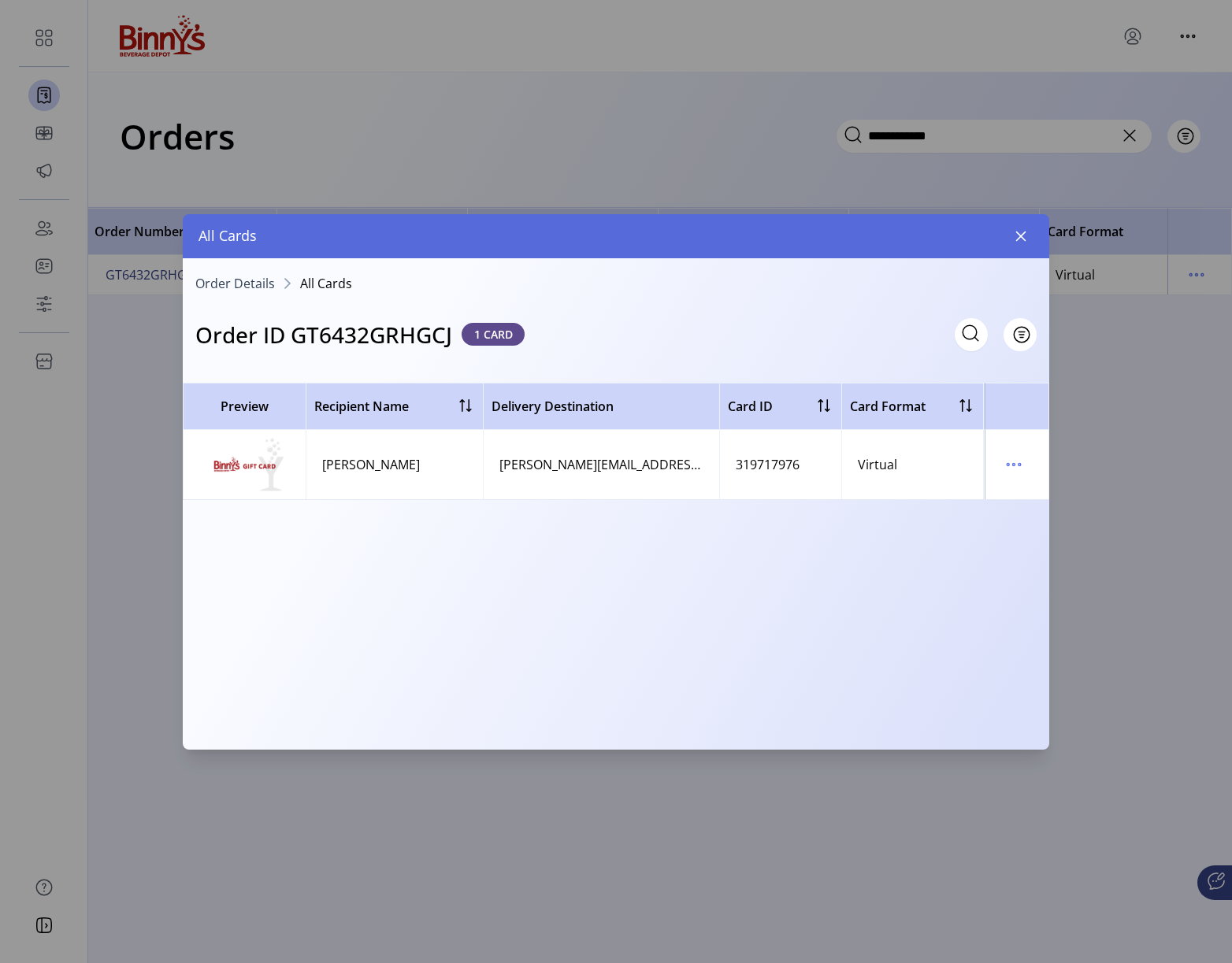
click at [234, 278] on span "Order Details" at bounding box center [235, 284] width 79 height 12
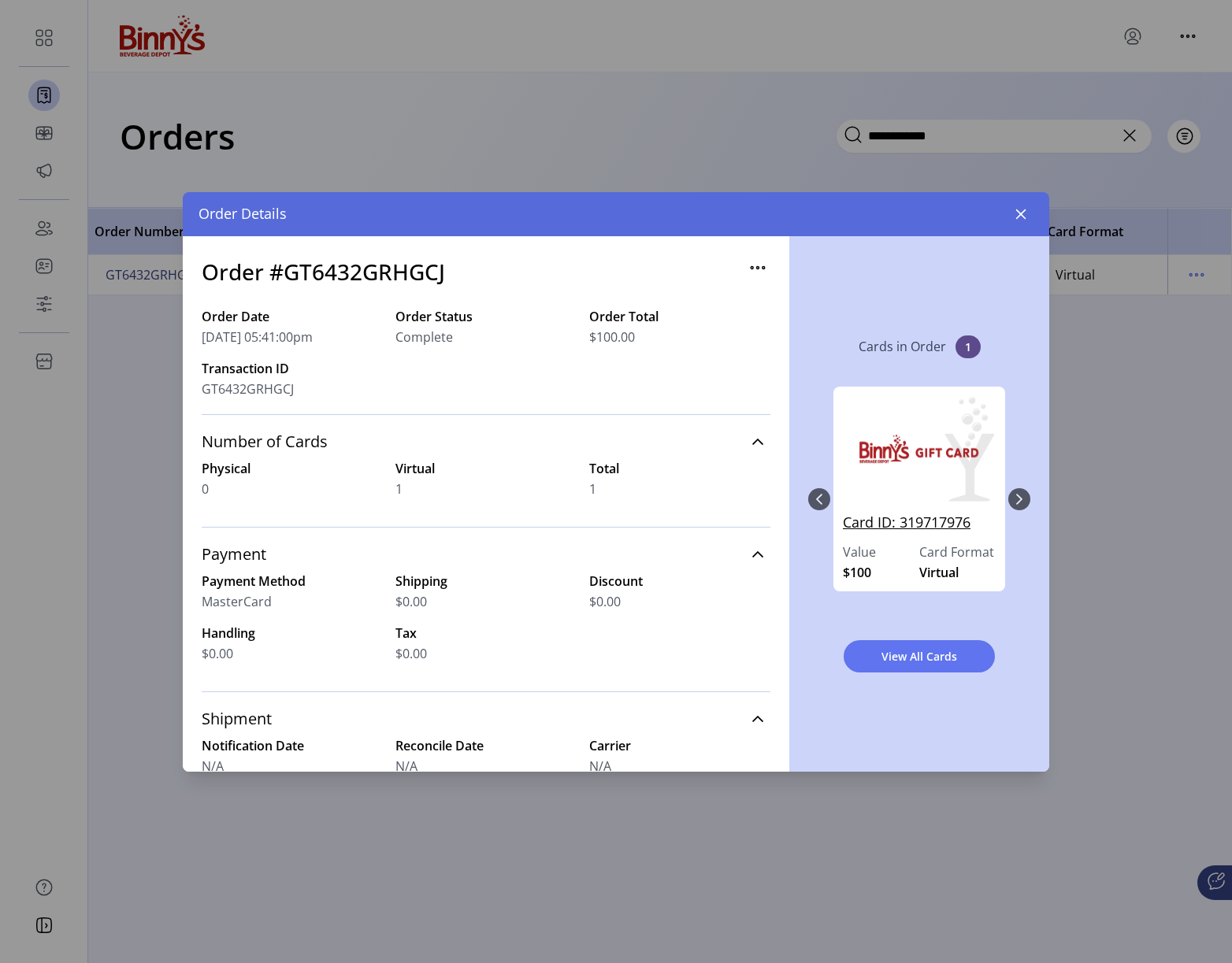
click at [911, 522] on link "Card ID: 319717976" at bounding box center [918, 527] width 152 height 31
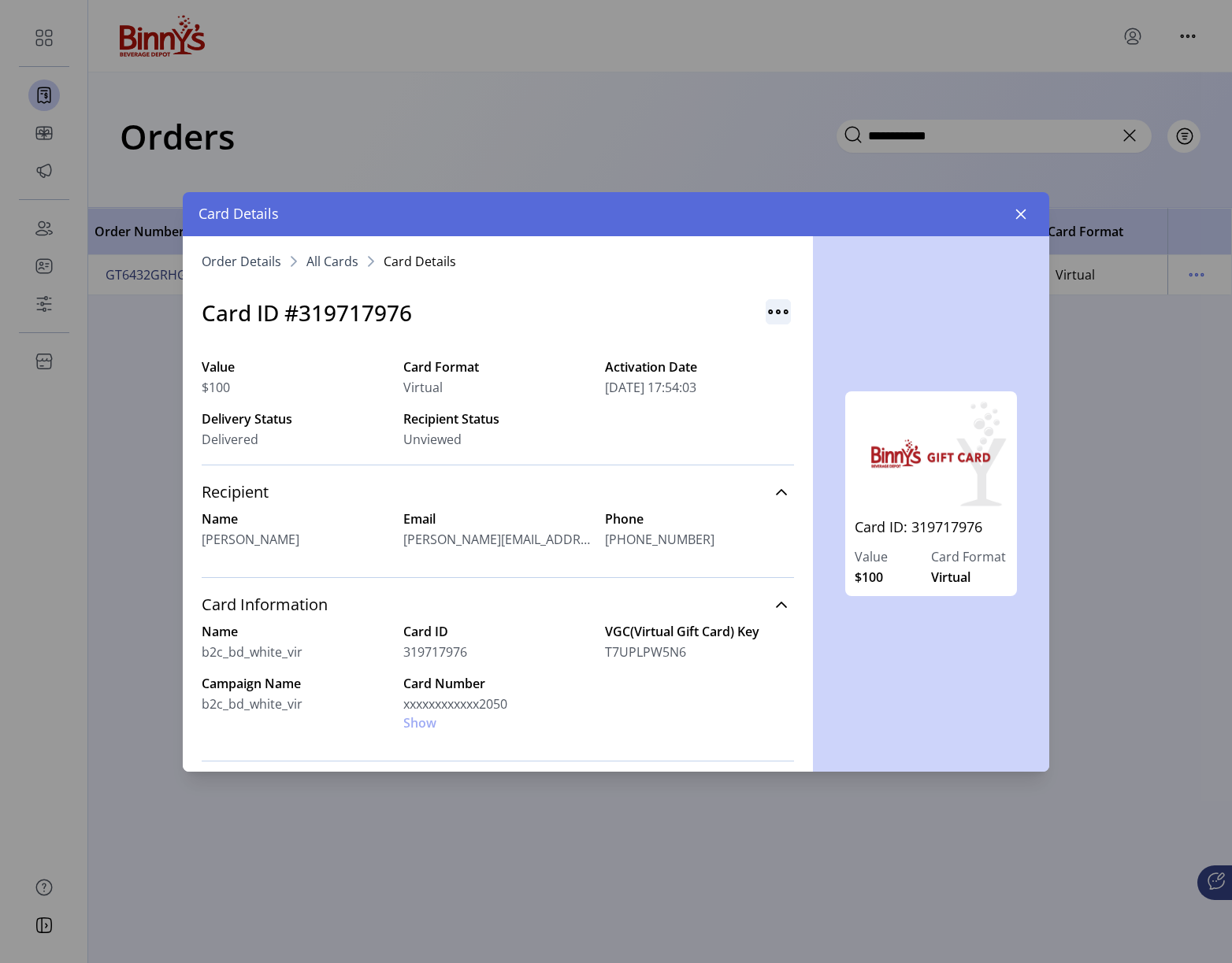
click at [768, 312] on img "button" at bounding box center [778, 312] width 26 height 26
drag, startPoint x: 768, startPoint y: 312, endPoint x: 746, endPoint y: 319, distance: 23.1
click at [768, 312] on img "button" at bounding box center [778, 312] width 26 height 26
drag, startPoint x: 458, startPoint y: 544, endPoint x: 480, endPoint y: 533, distance: 24.6
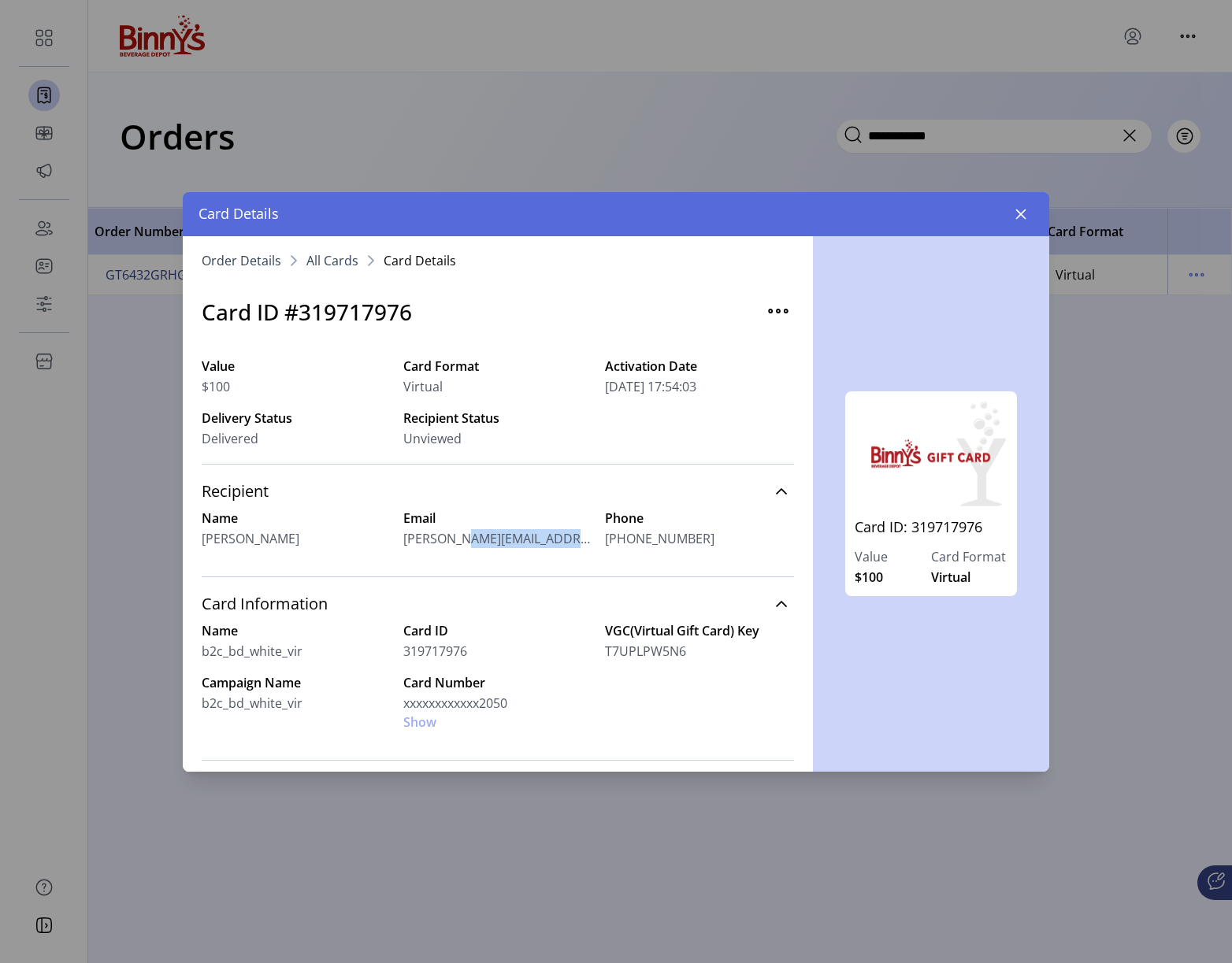
click at [458, 544] on span "[PERSON_NAME][EMAIL_ADDRESS][PERSON_NAME][DOMAIN_NAME]" at bounding box center [498, 538] width 189 height 19
click at [776, 489] on icon at bounding box center [782, 493] width 12 height 12
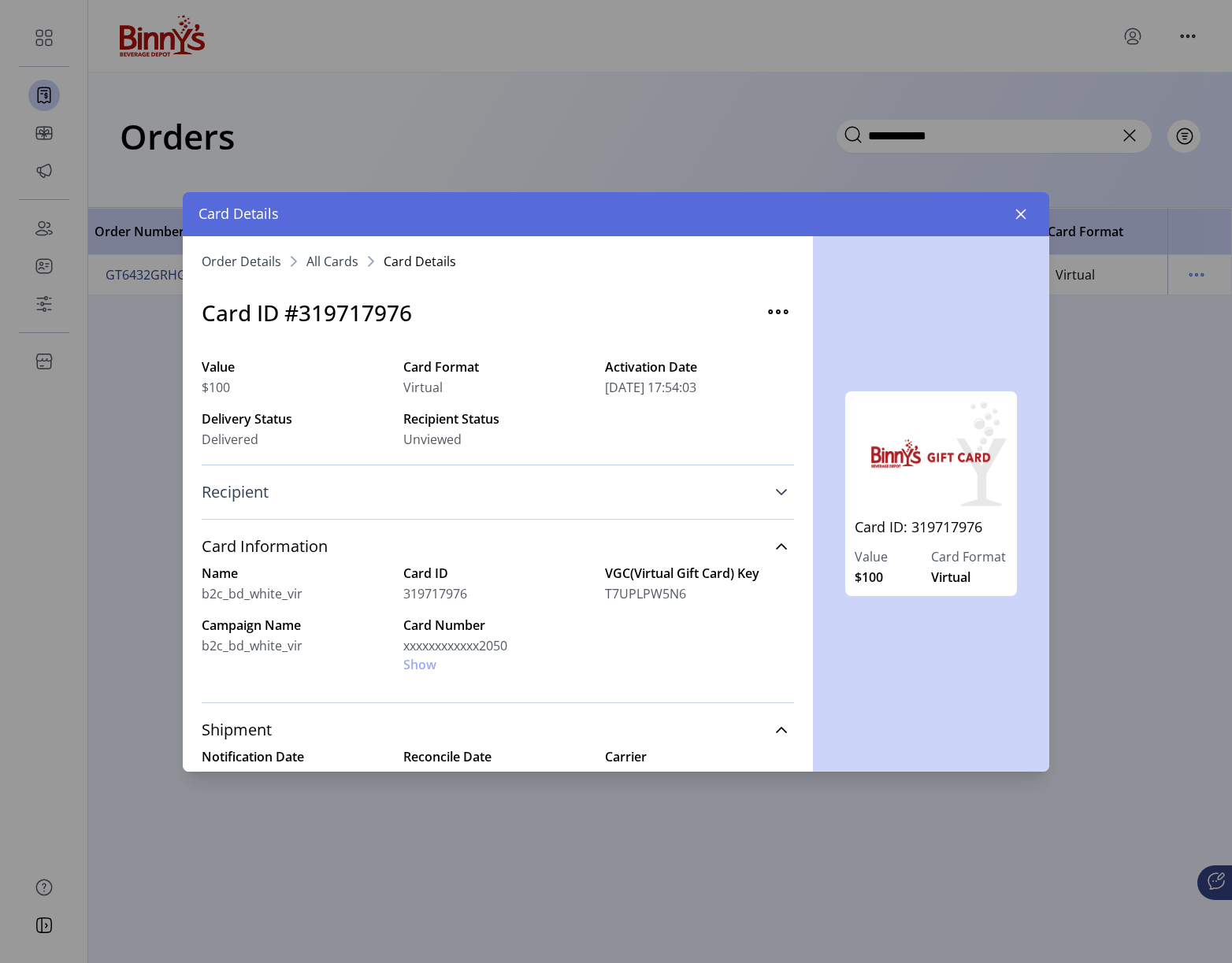
click at [776, 490] on icon at bounding box center [782, 493] width 12 height 12
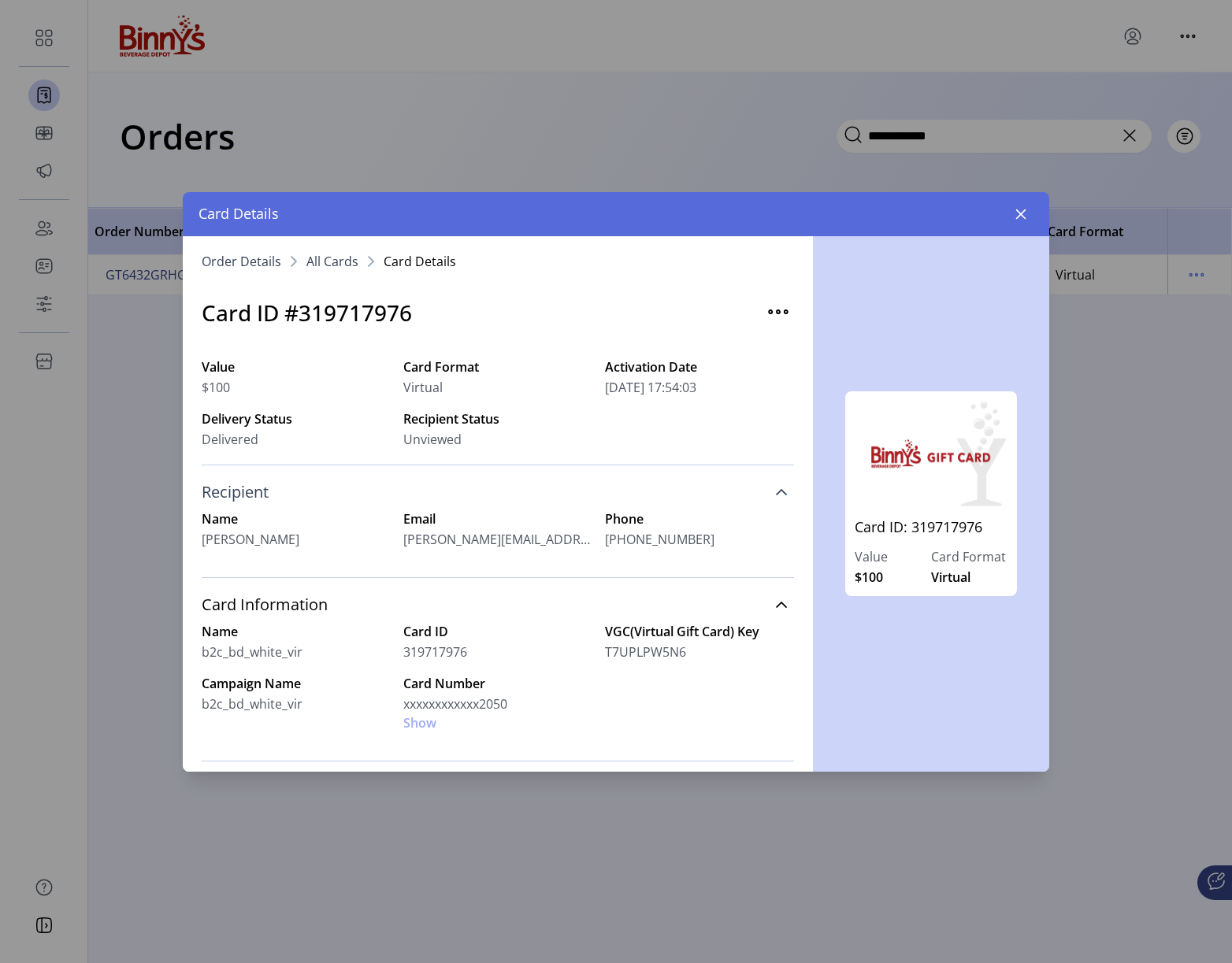
click at [449, 538] on span "[PERSON_NAME][EMAIL_ADDRESS][PERSON_NAME][DOMAIN_NAME]" at bounding box center [498, 539] width 189 height 19
click at [776, 308] on img "button" at bounding box center [778, 312] width 26 height 26
click at [793, 342] on span "Resend Card" at bounding box center [834, 345] width 130 height 12
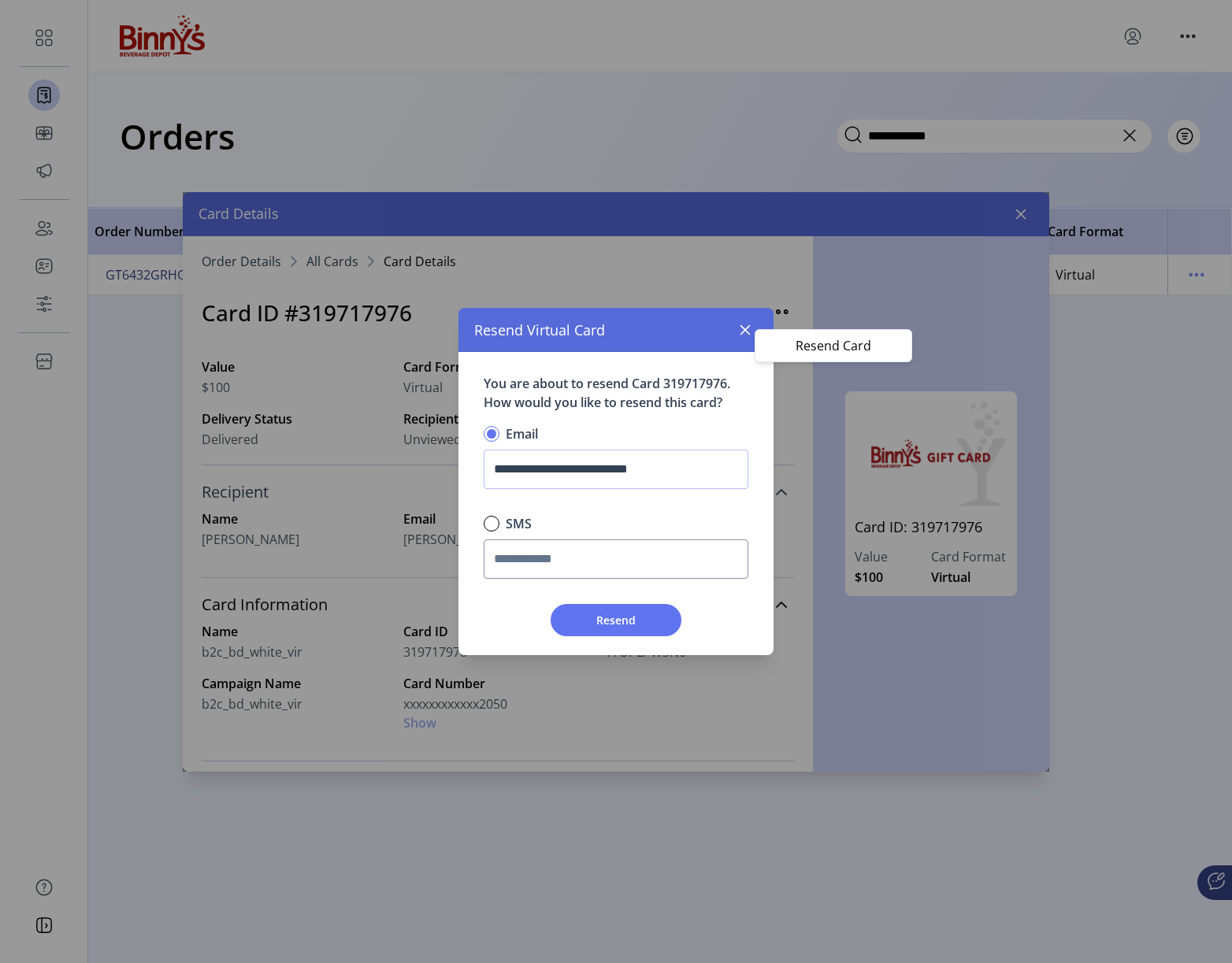
scroll to position [11, 4]
click at [536, 478] on input "**********" at bounding box center [616, 469] width 264 height 40
paste input "text"
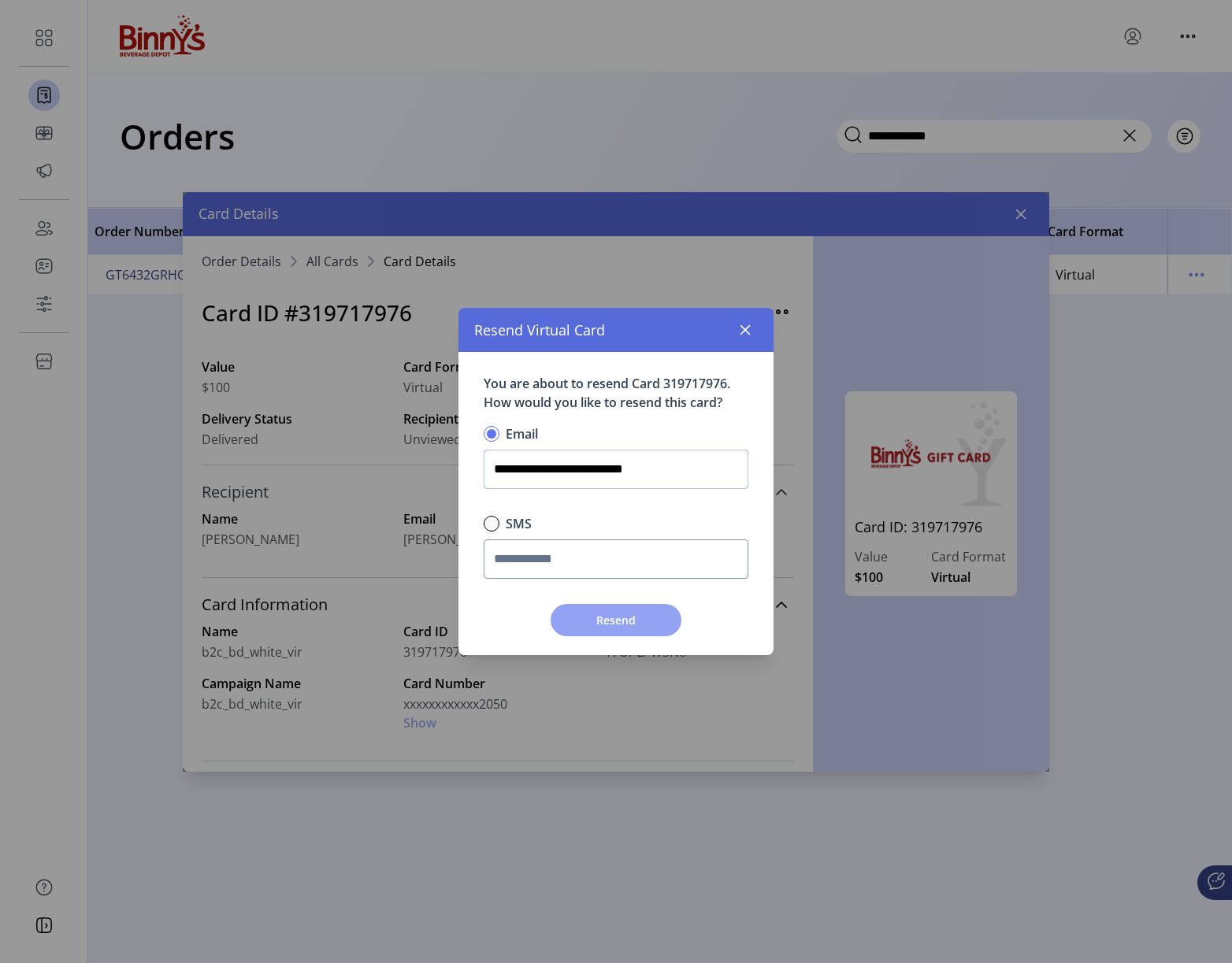
type input "**********"
click at [609, 619] on span "Resend" at bounding box center [616, 620] width 90 height 17
click at [626, 622] on span "Resend" at bounding box center [616, 620] width 90 height 17
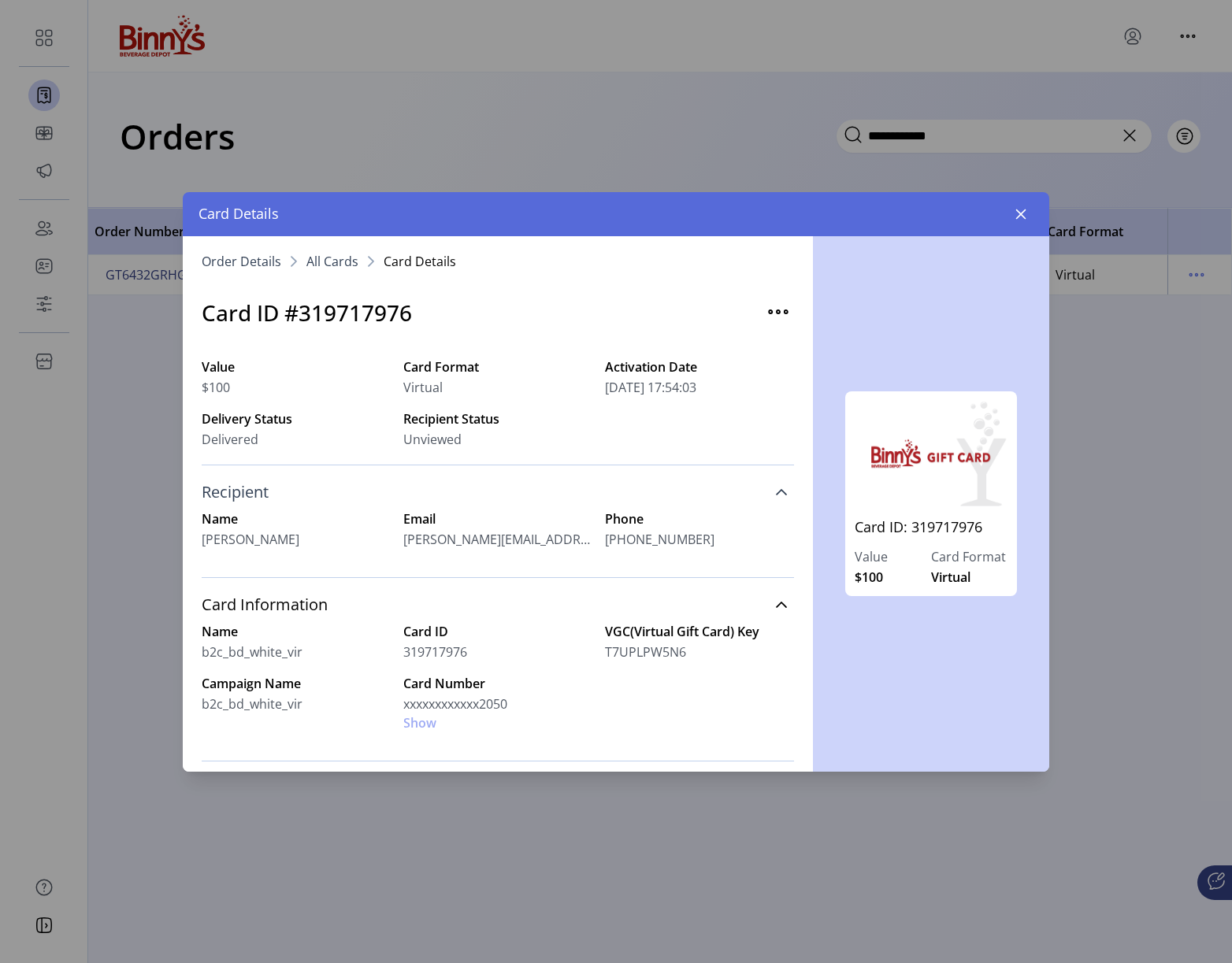
scroll to position [6, 0]
